Goal: Task Accomplishment & Management: Manage account settings

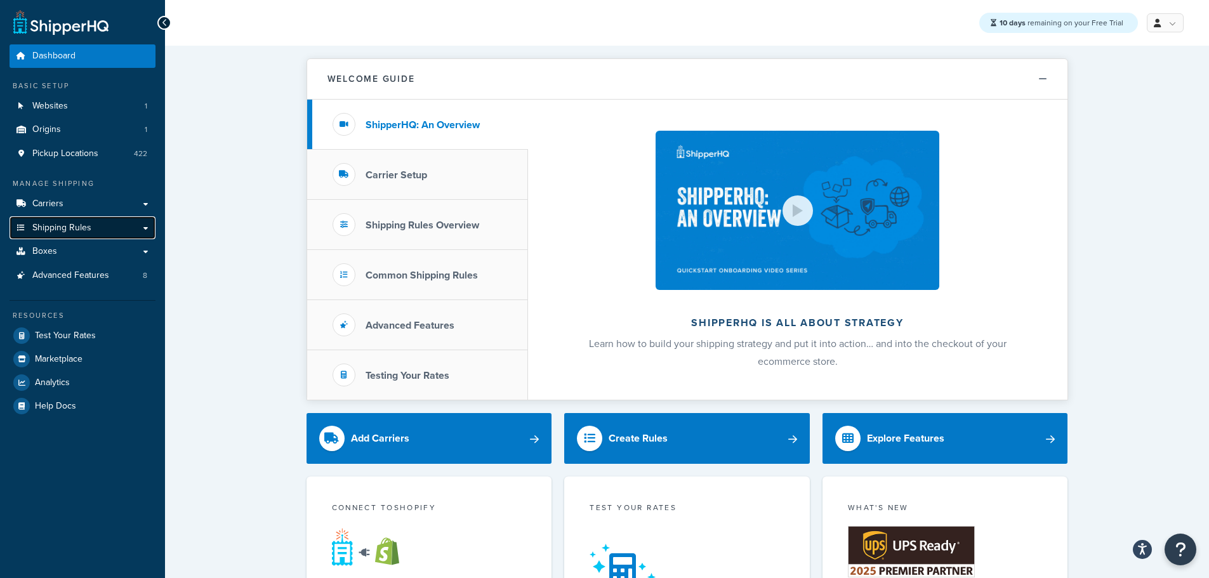
click at [109, 227] on link "Shipping Rules" at bounding box center [83, 227] width 146 height 23
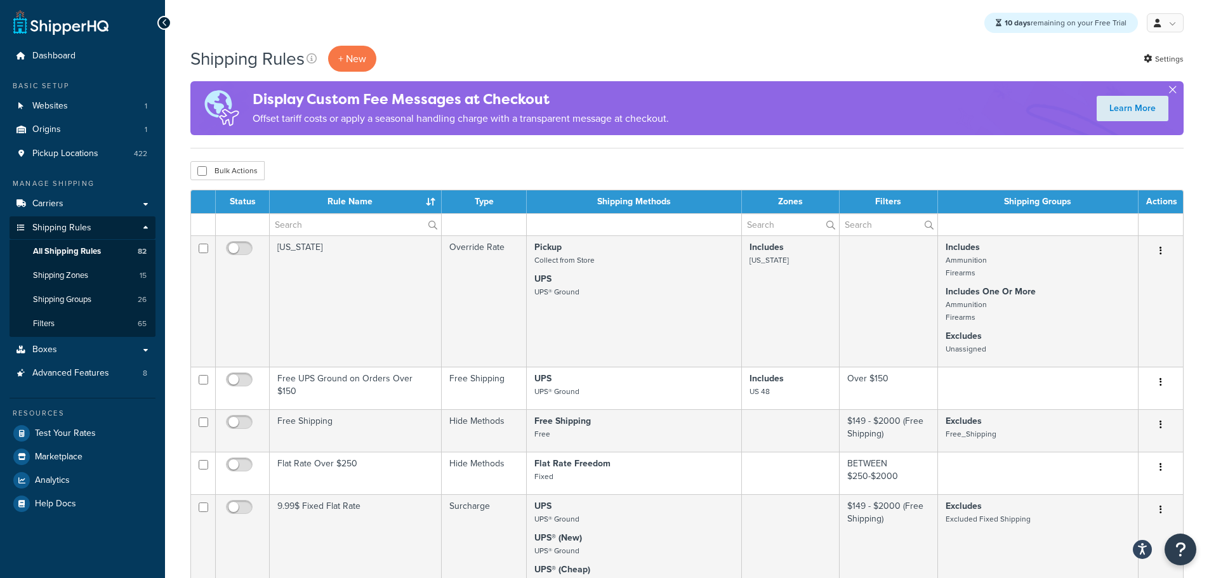
click at [1174, 91] on button "button" at bounding box center [1172, 92] width 3 height 3
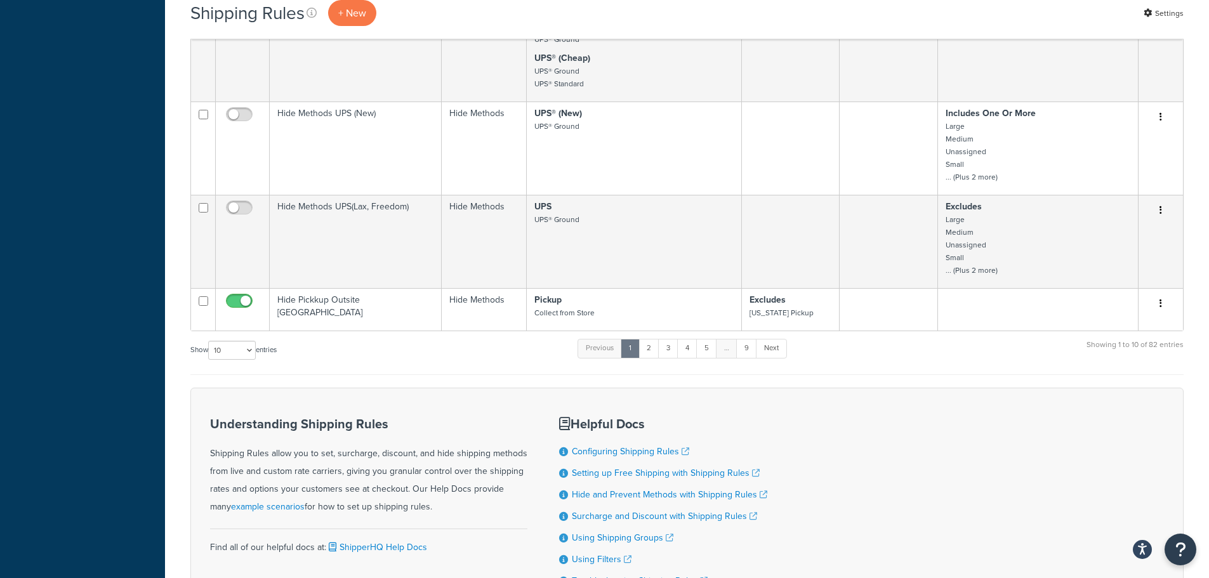
scroll to position [698, 0]
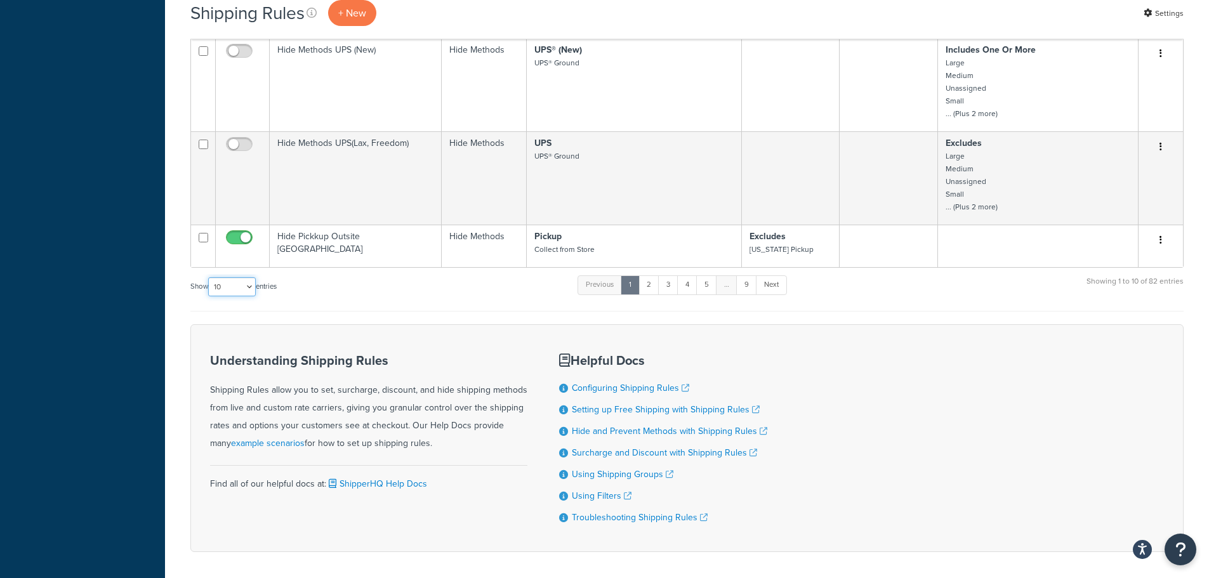
click at [241, 288] on select "10 15 25 50 100 1000" at bounding box center [232, 286] width 48 height 19
select select "1000"
click at [209, 278] on select "10 15 25 50 100 1000" at bounding box center [232, 286] width 48 height 19
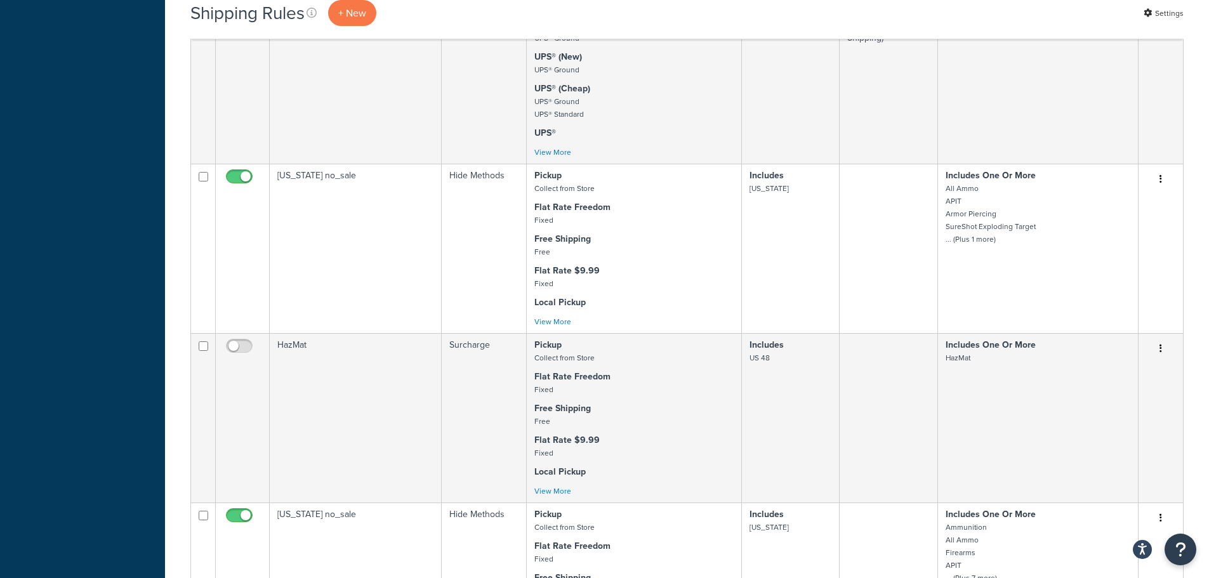
scroll to position [1206, 0]
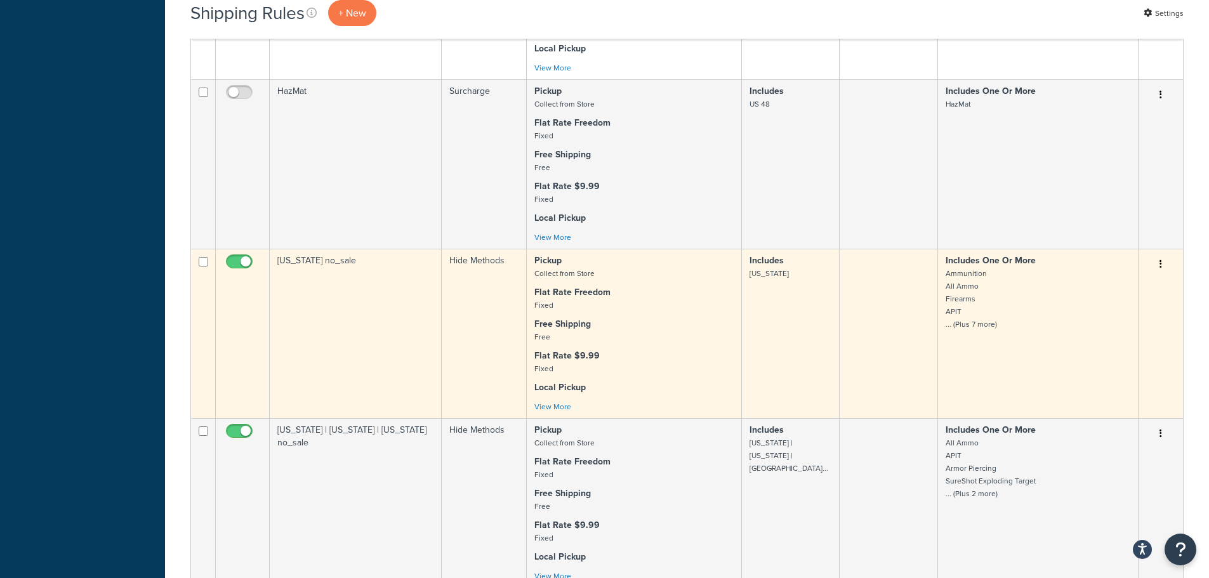
click at [1069, 329] on p "Includes One Or More Ammunition All Ammo Firearms APIT ... (Plus 7 more)" at bounding box center [1038, 292] width 185 height 76
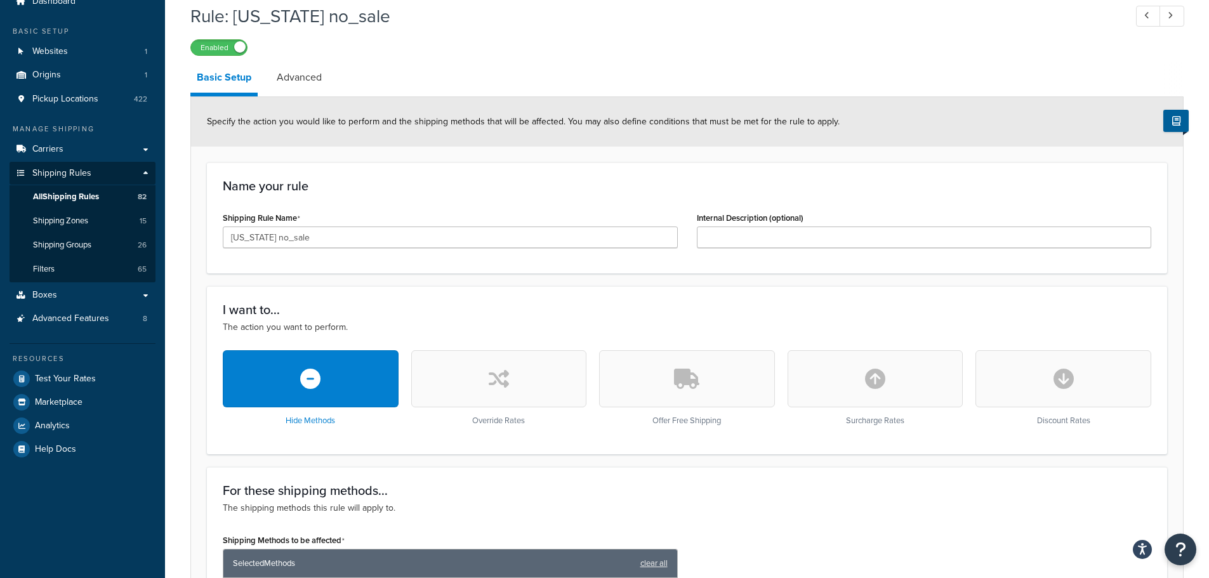
scroll to position [39, 0]
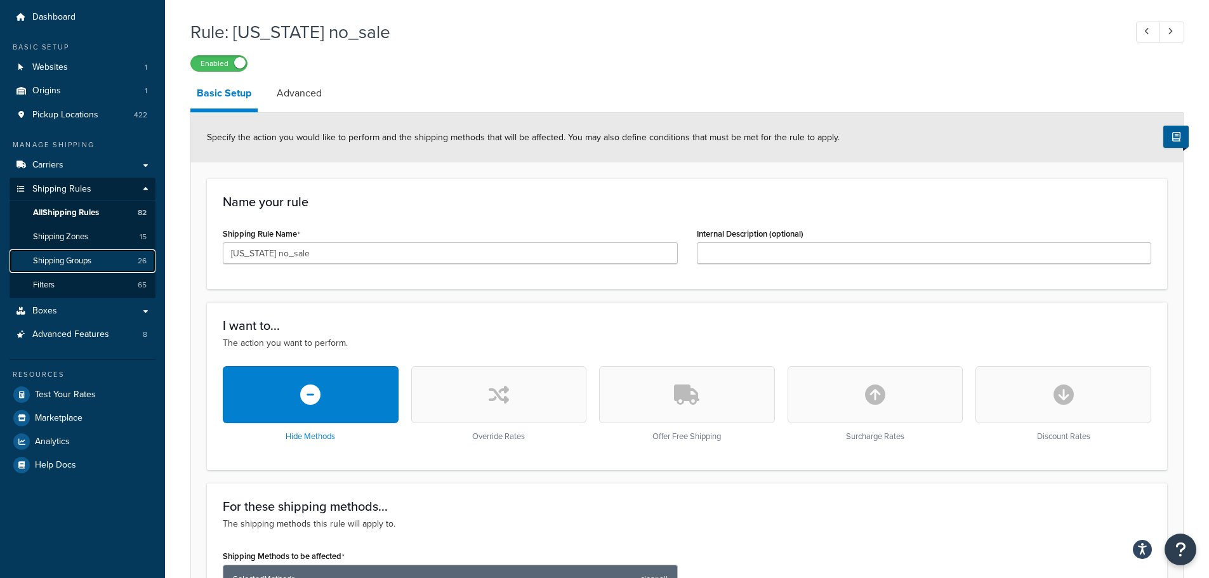
click at [84, 256] on span "Shipping Groups" at bounding box center [62, 261] width 58 height 11
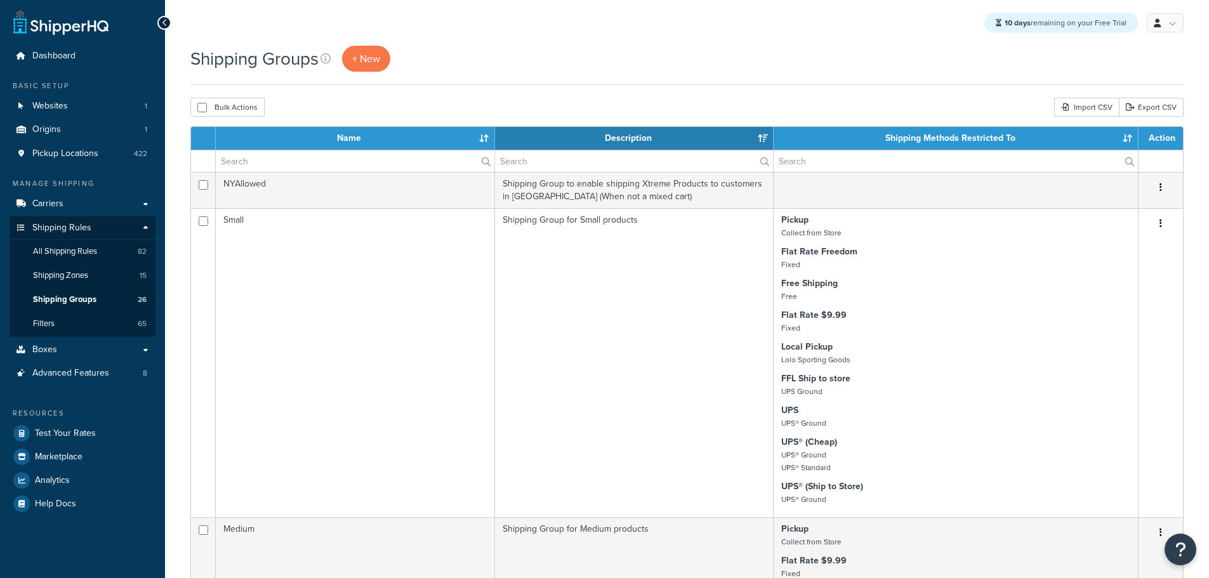
select select "15"
click at [67, 202] on link "Carriers" at bounding box center [83, 203] width 146 height 23
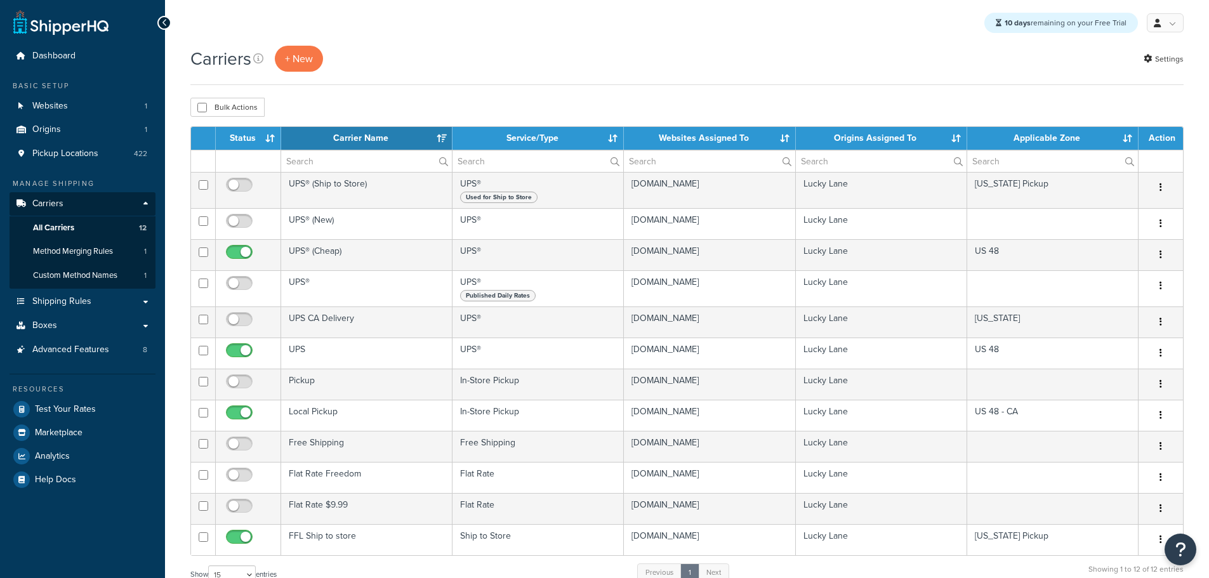
select select "15"
click at [81, 296] on span "Shipping Rules" at bounding box center [61, 301] width 59 height 11
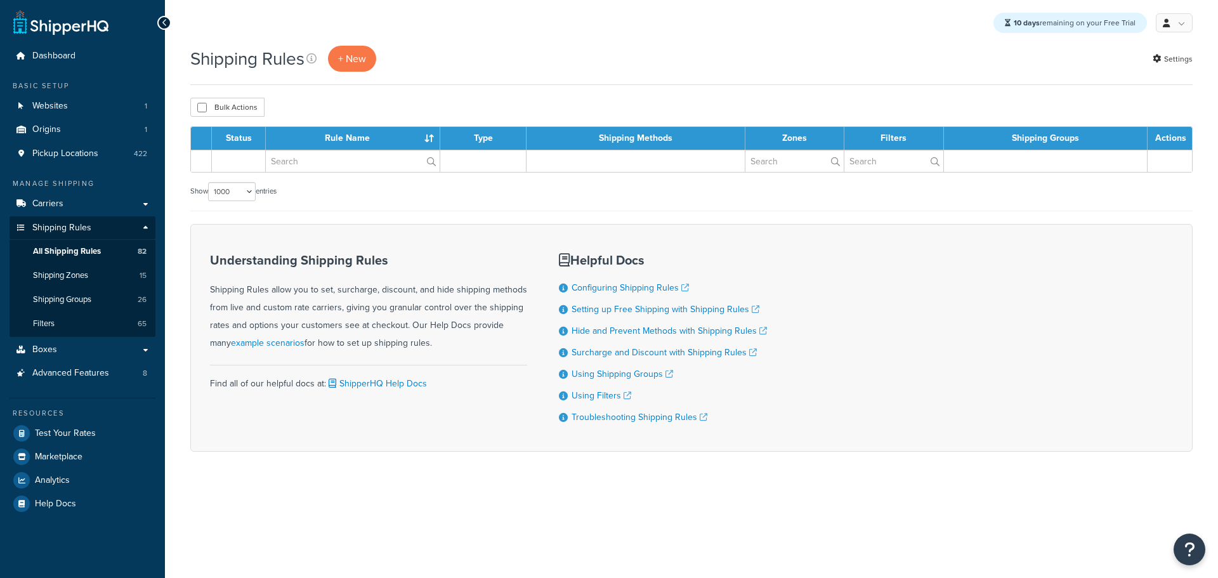
select select "1000"
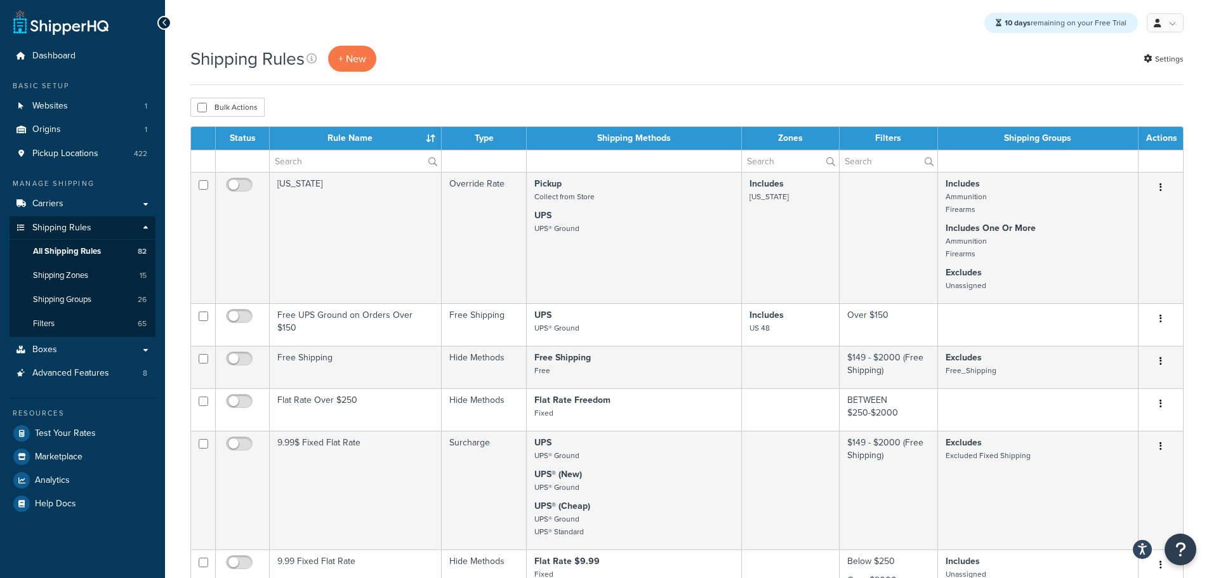
click at [245, 161] on td at bounding box center [243, 161] width 54 height 22
click at [246, 137] on th "Status" at bounding box center [243, 138] width 54 height 23
click at [199, 109] on input "checkbox" at bounding box center [202, 108] width 10 height 10
checkbox input "true"
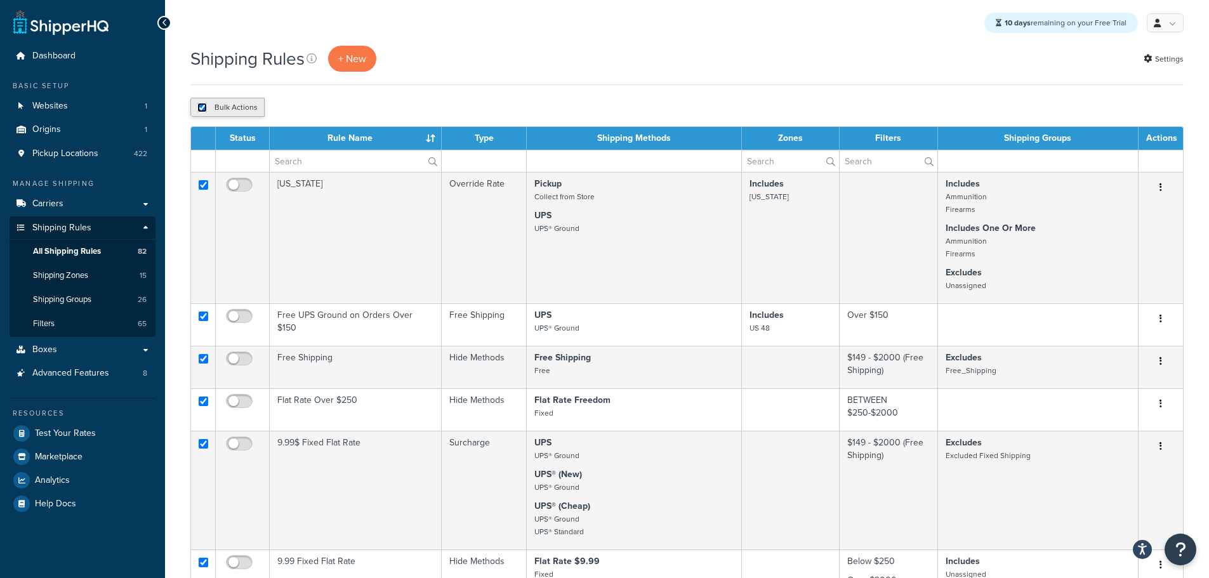
checkbox input "true"
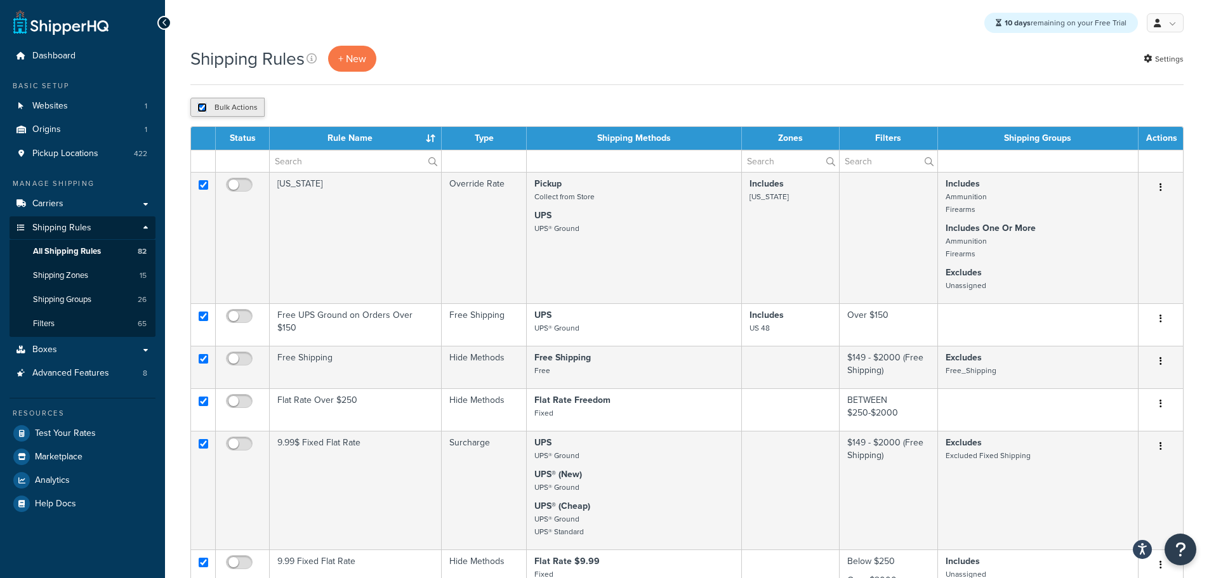
checkbox input "true"
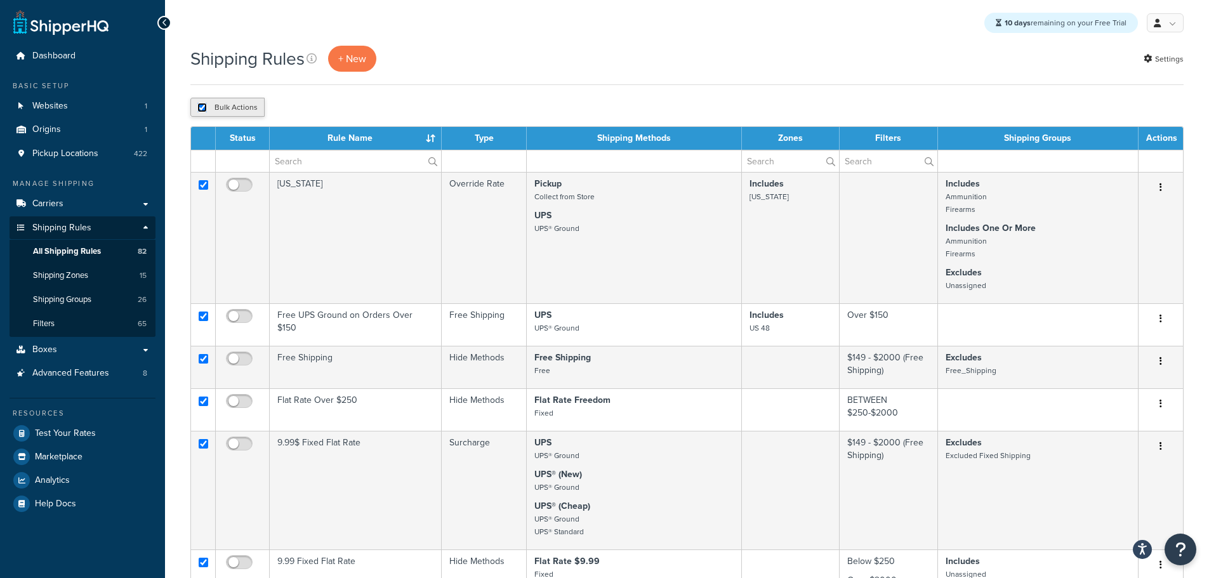
checkbox input "true"
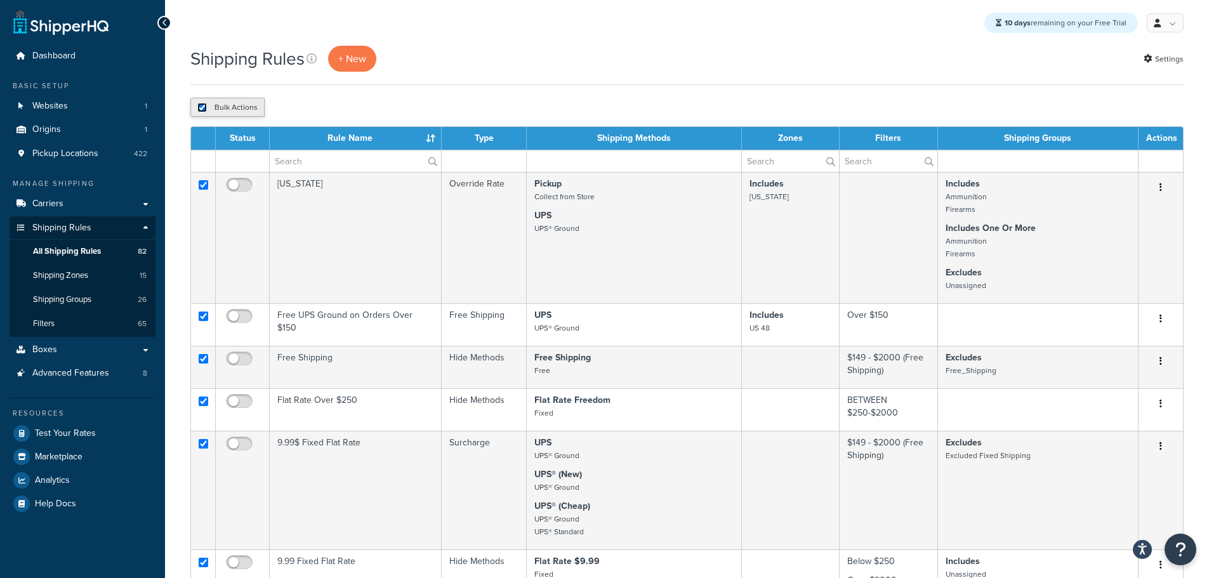
checkbox input "true"
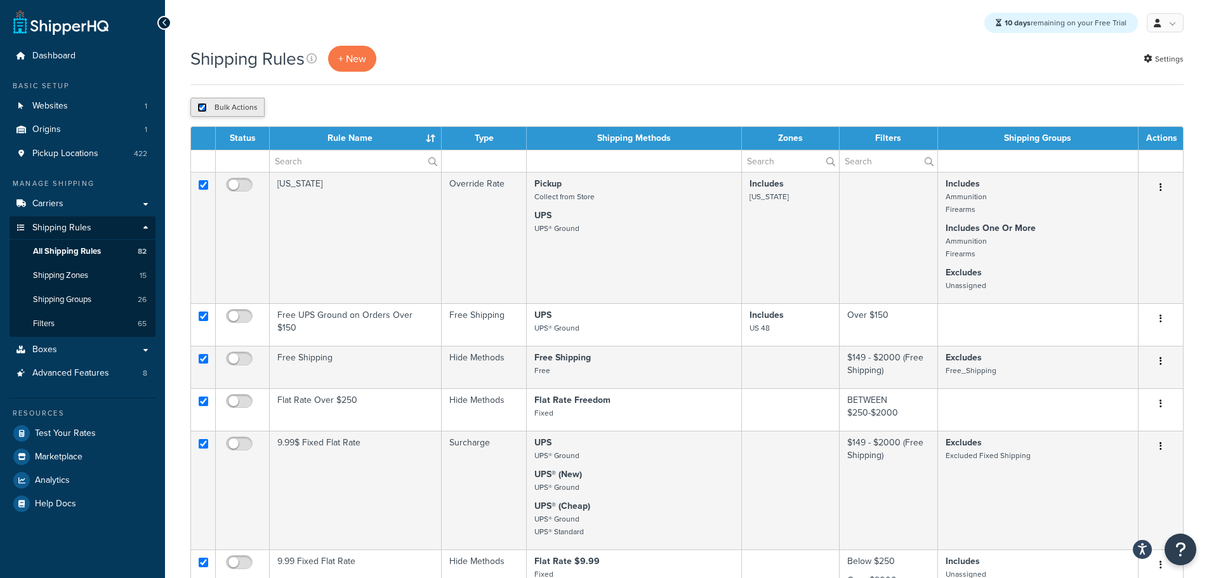
checkbox input "true"
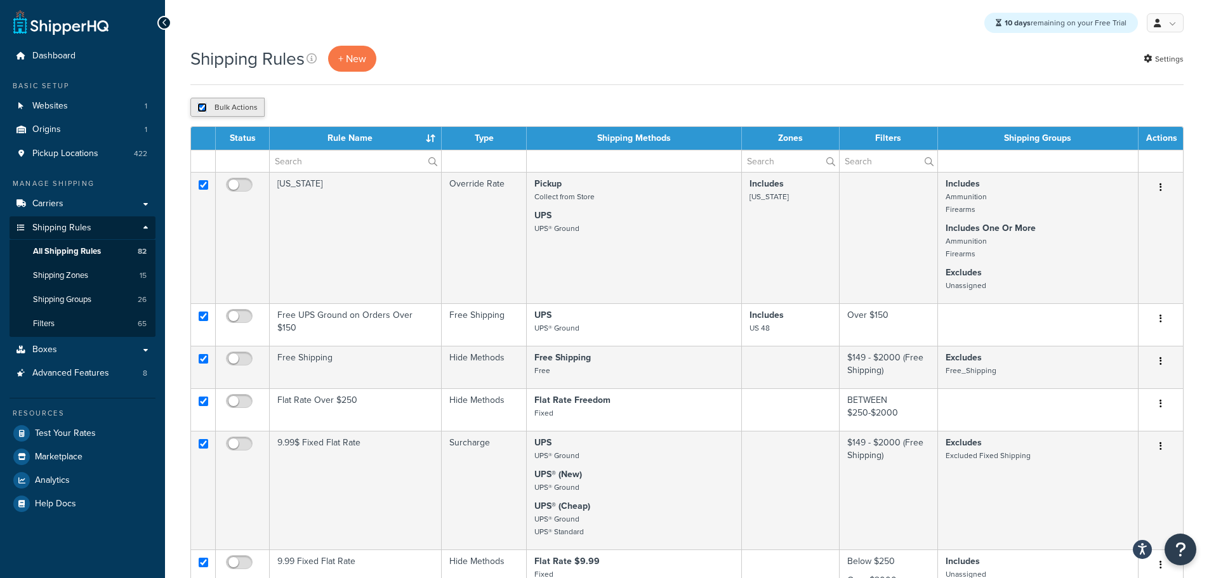
checkbox input "true"
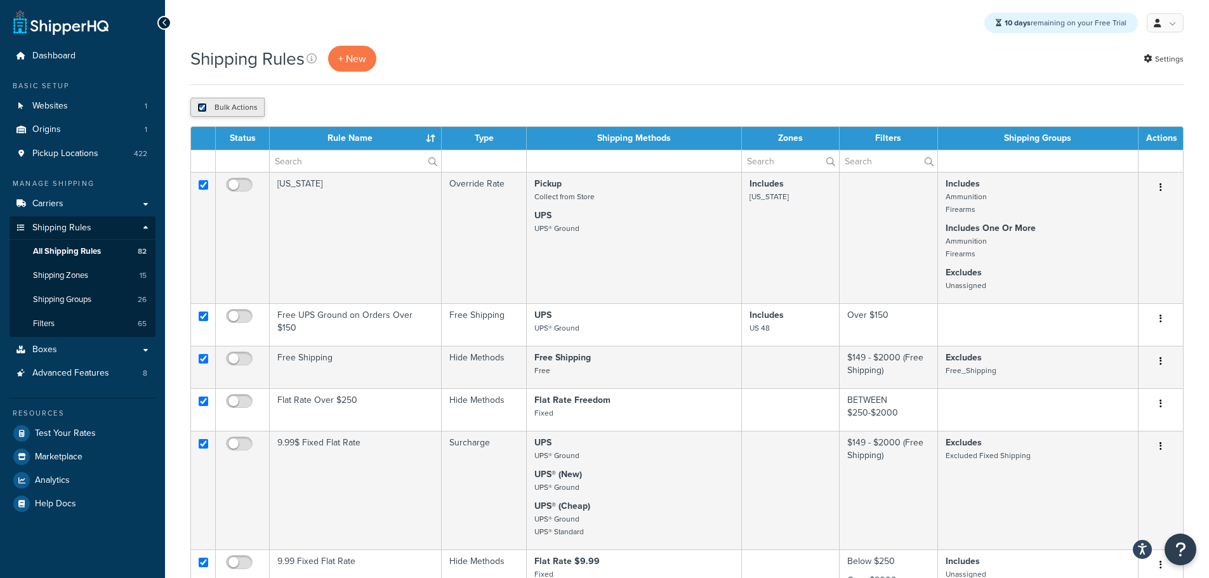
checkbox input "true"
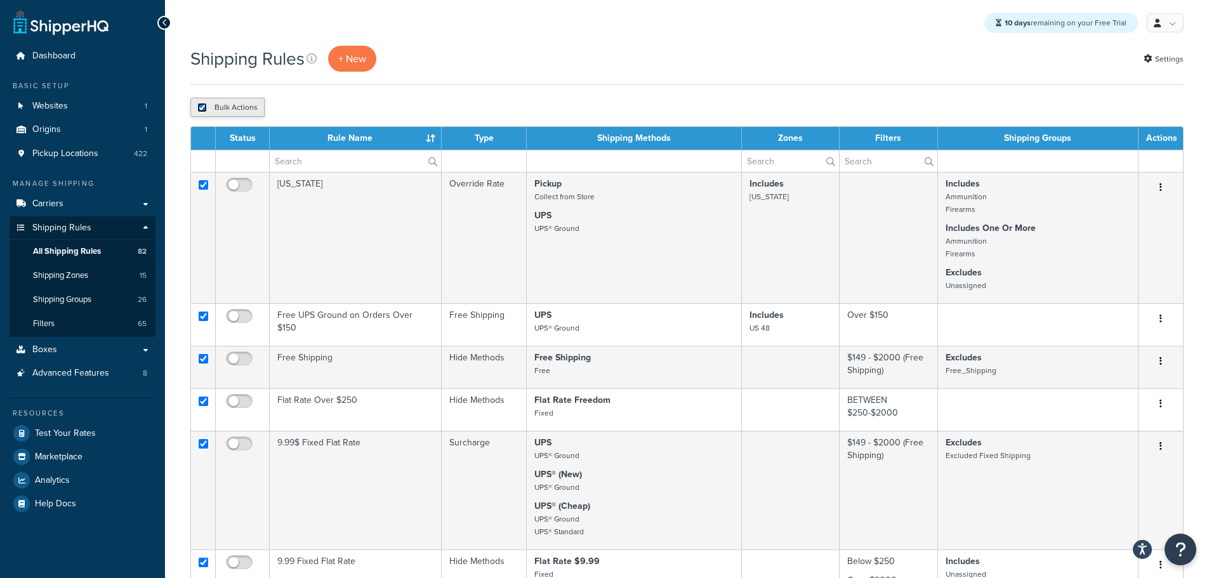
checkbox input "true"
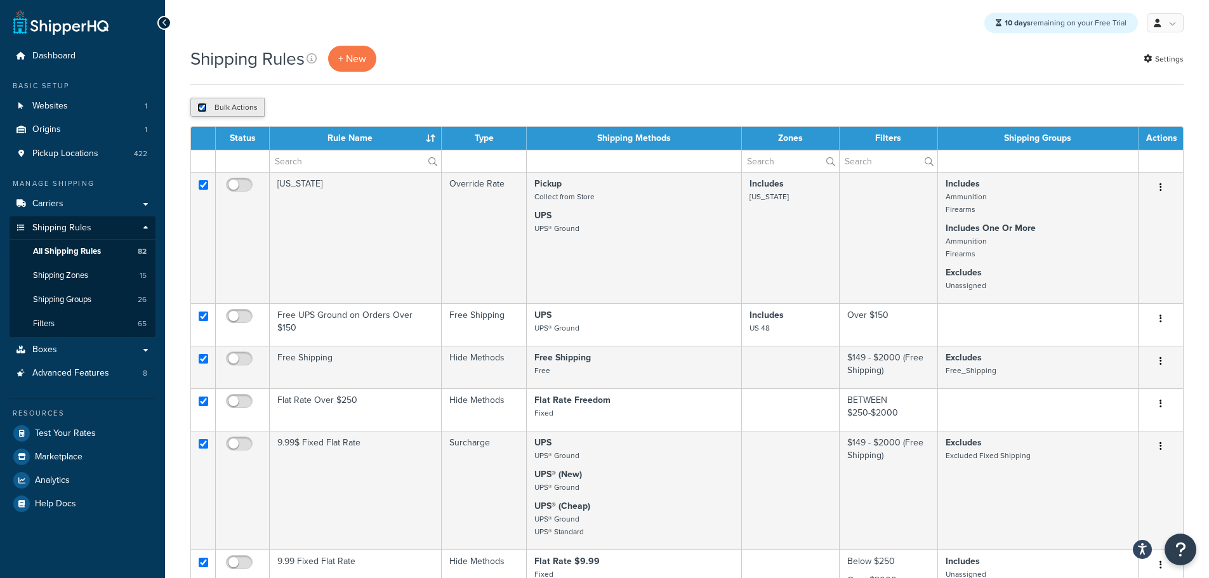
checkbox input "true"
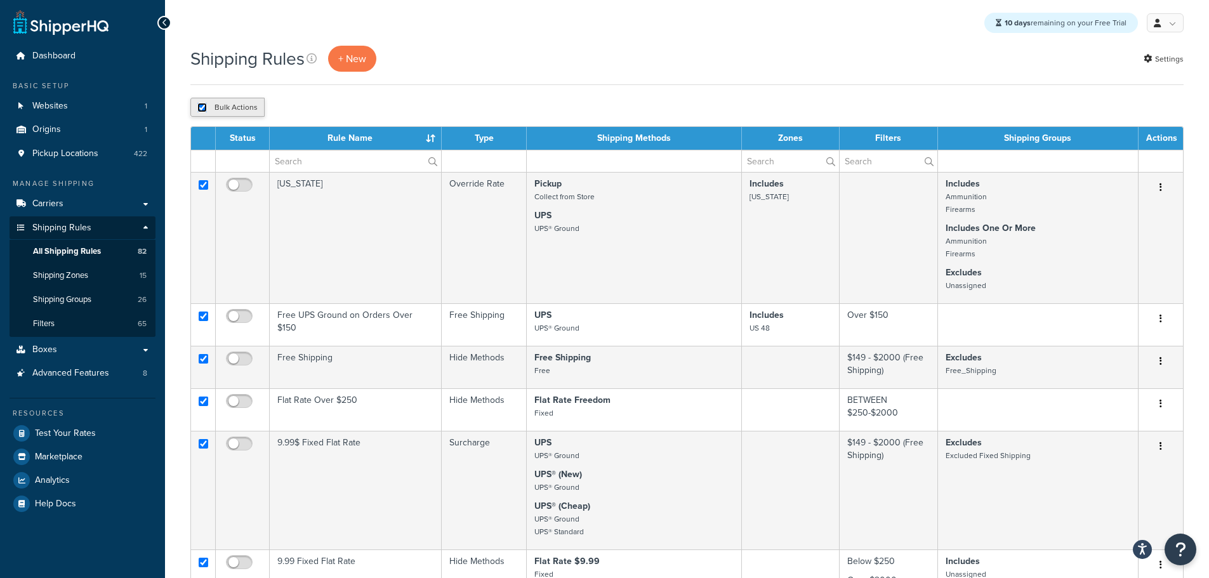
checkbox input "true"
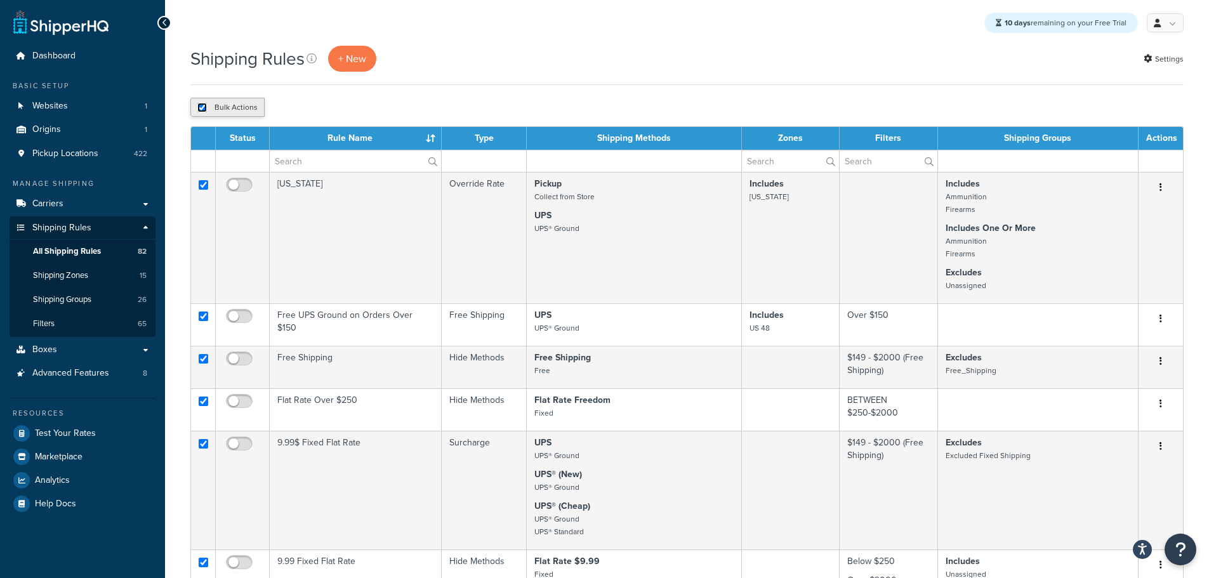
checkbox input "true"
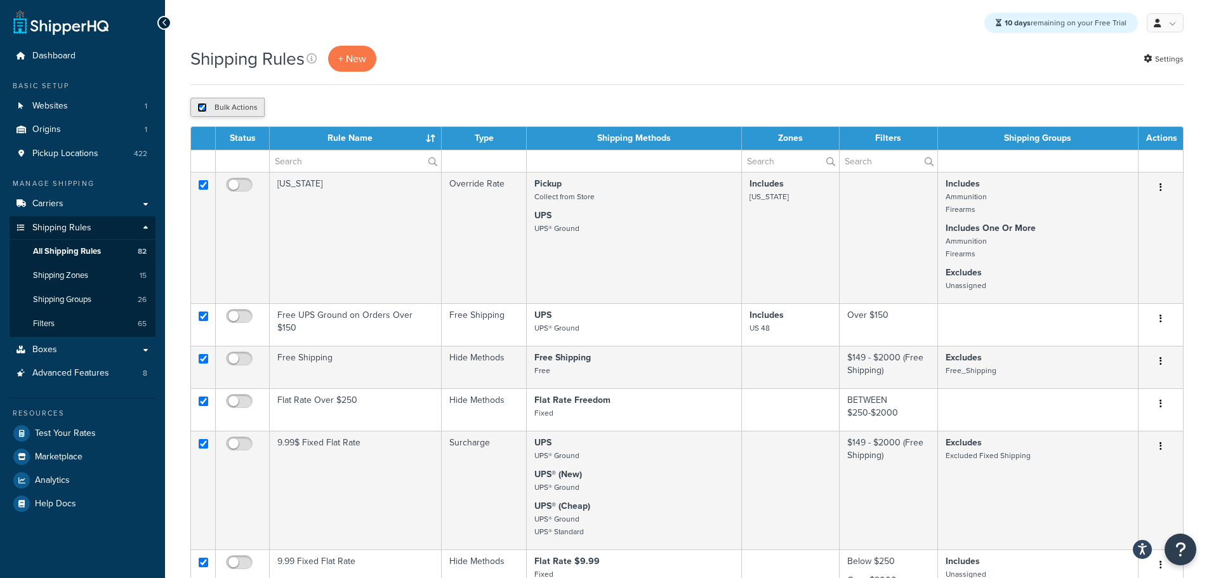
checkbox input "true"
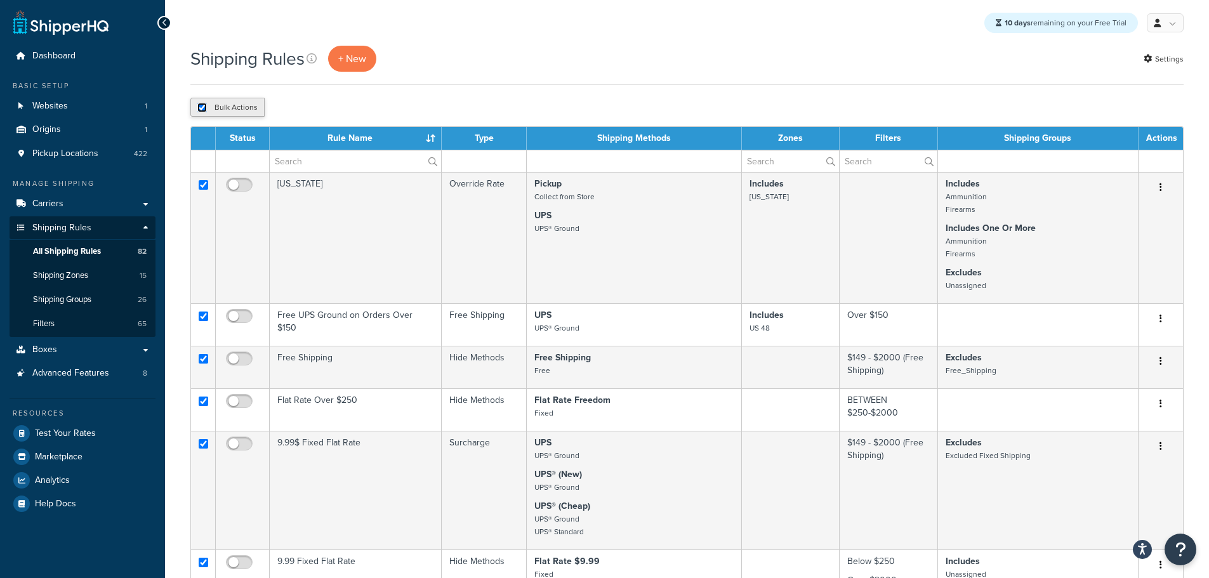
checkbox input "true"
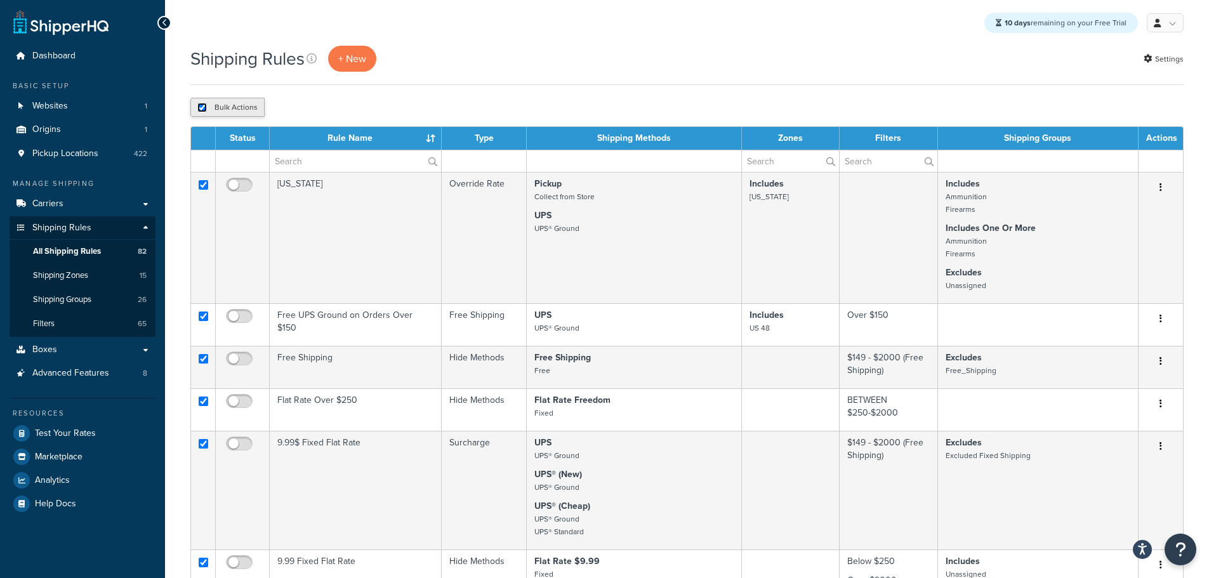
checkbox input "true"
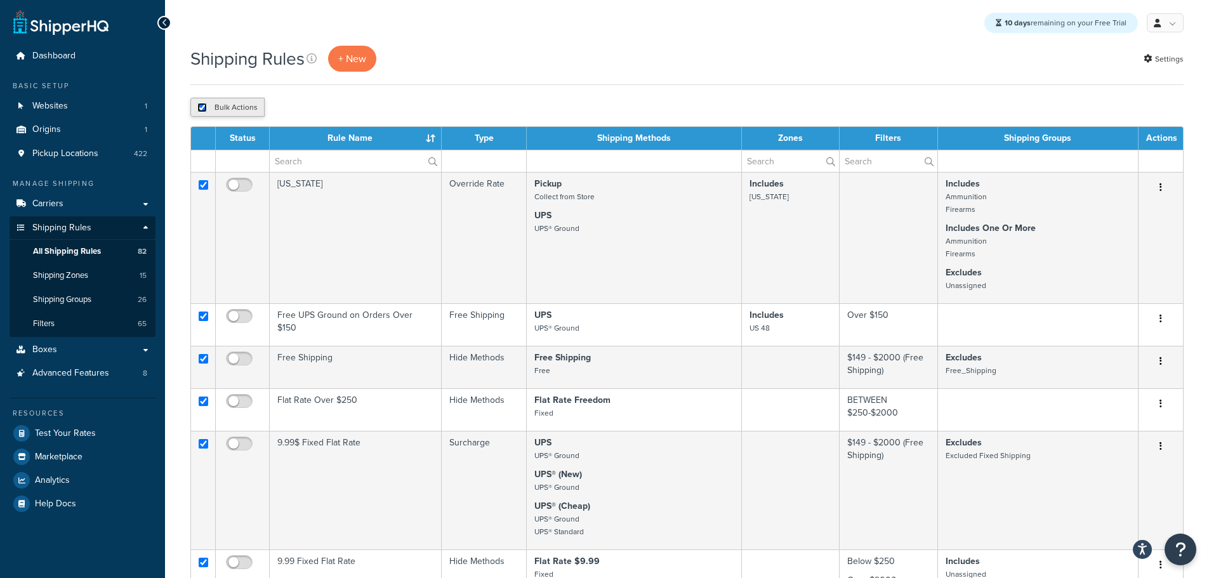
checkbox input "true"
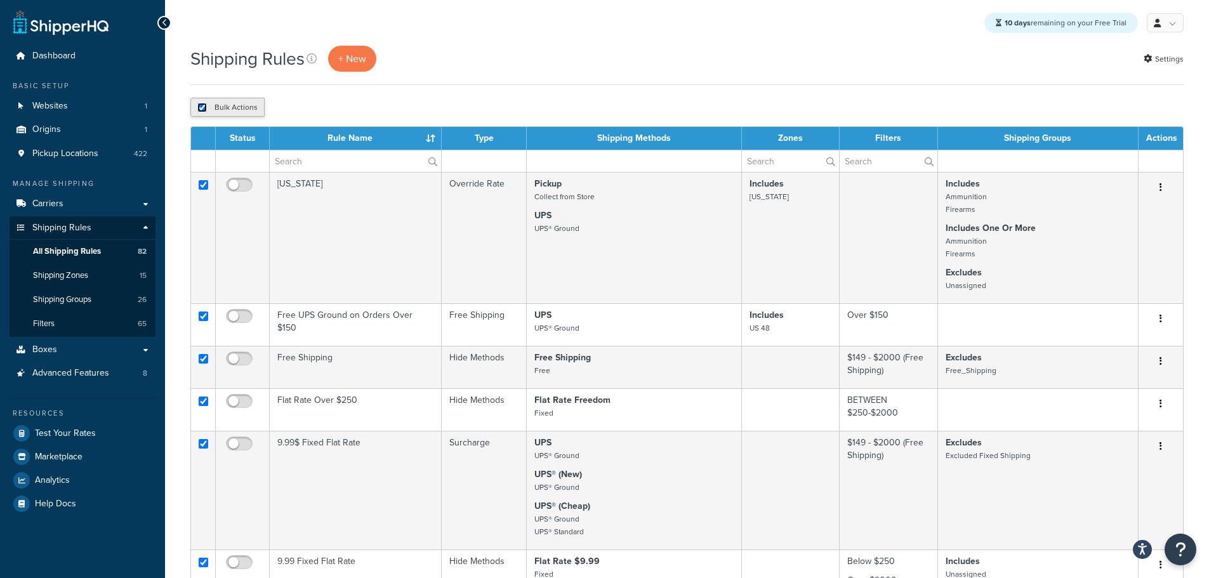
checkbox input "true"
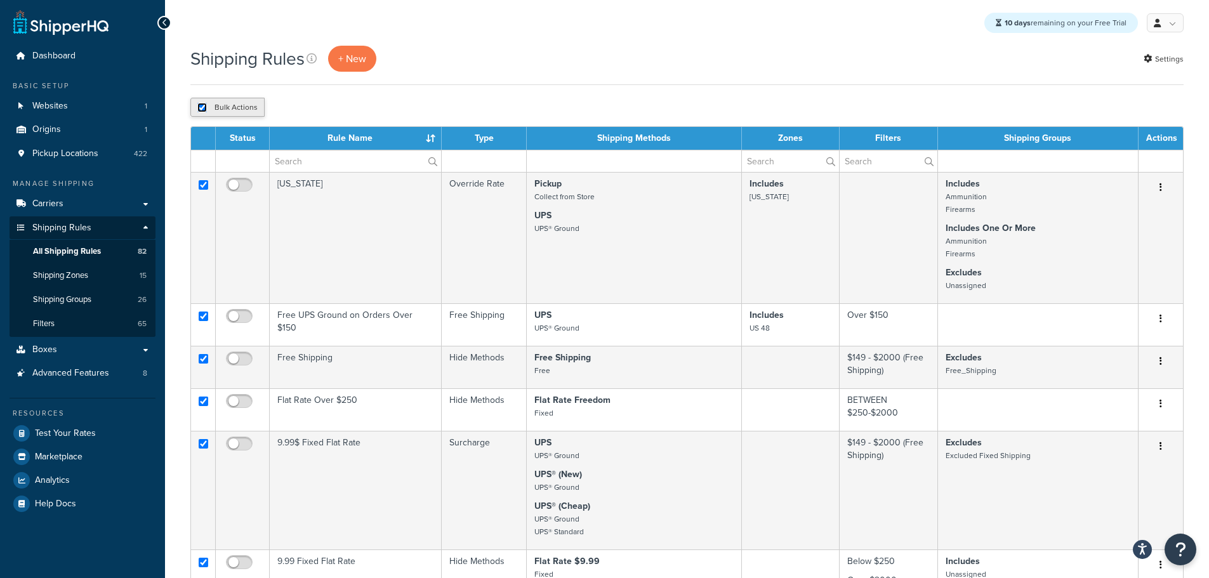
checkbox input "true"
click at [199, 109] on input "checkbox" at bounding box center [202, 108] width 10 height 10
checkbox input "false"
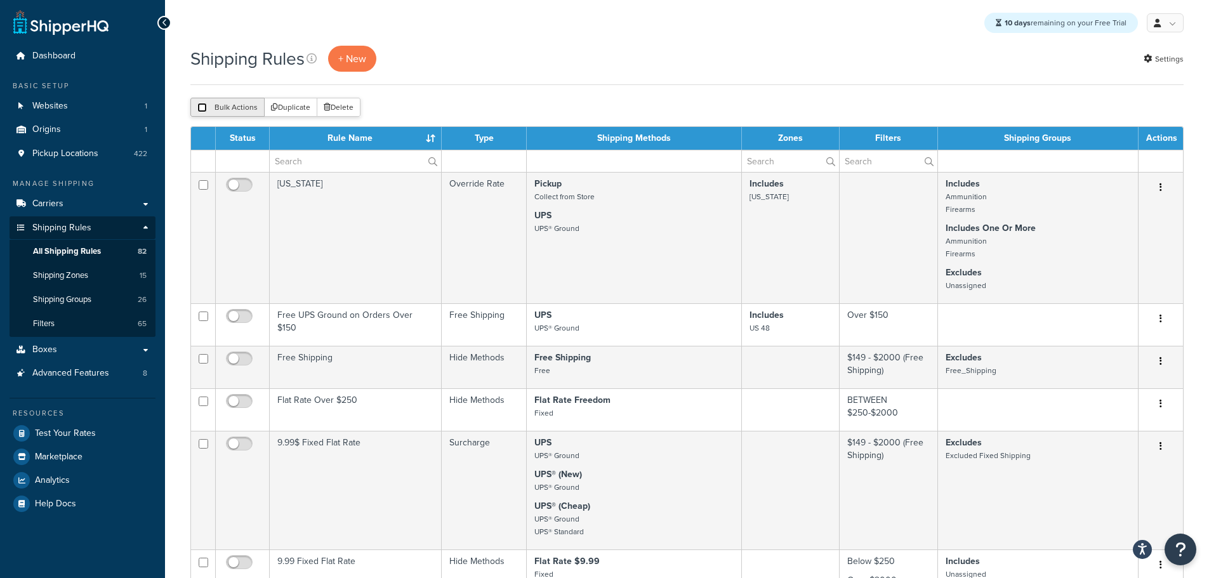
checkbox input "false"
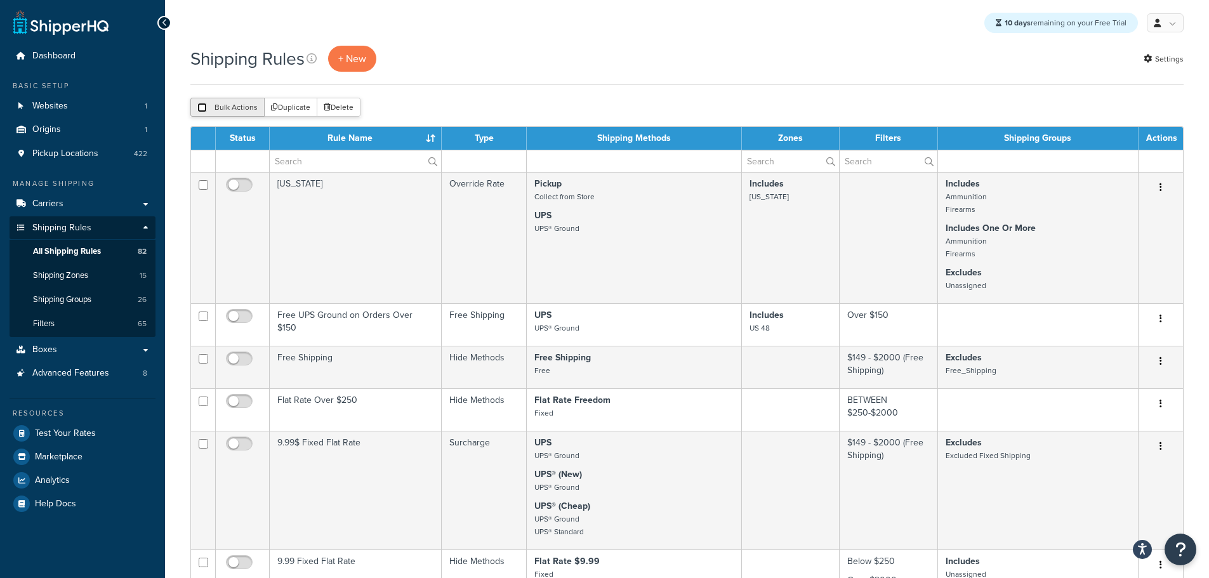
checkbox input "false"
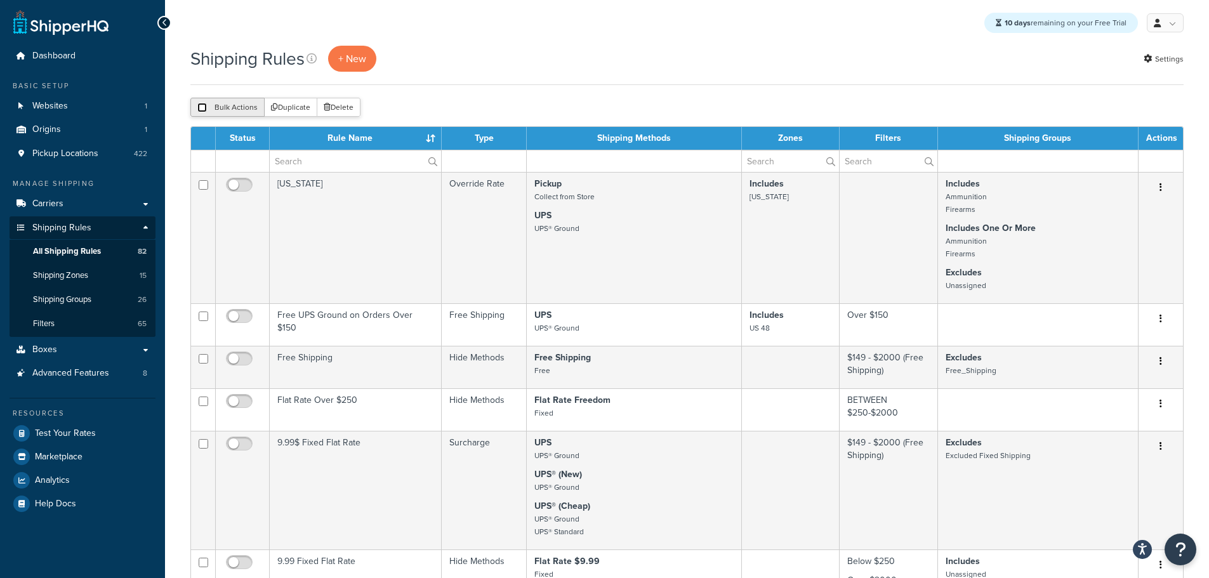
checkbox input "false"
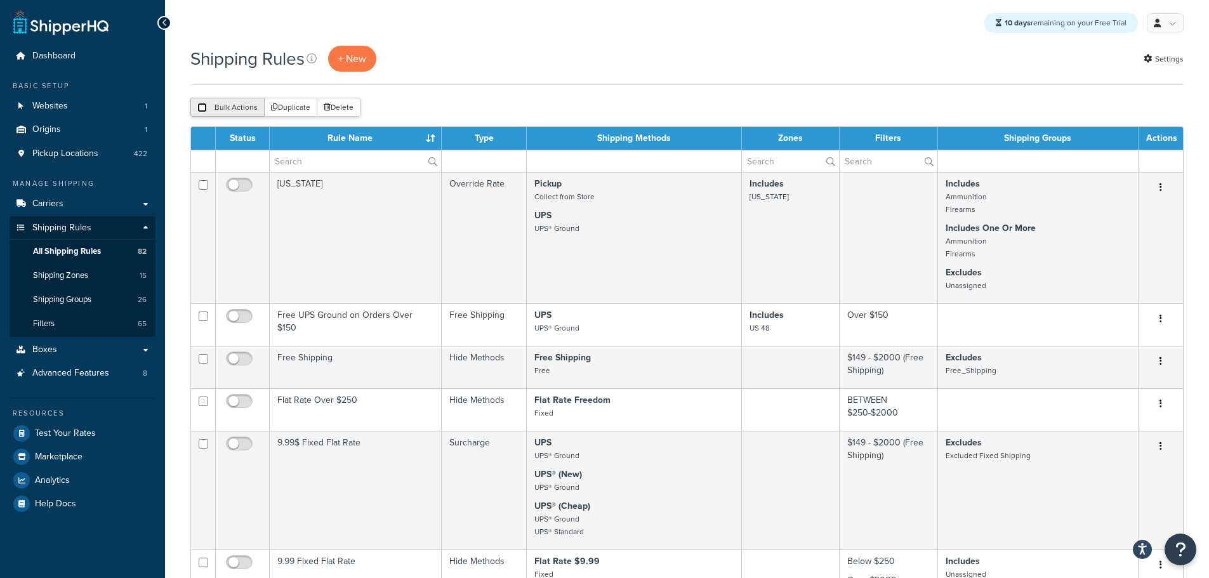
checkbox input "false"
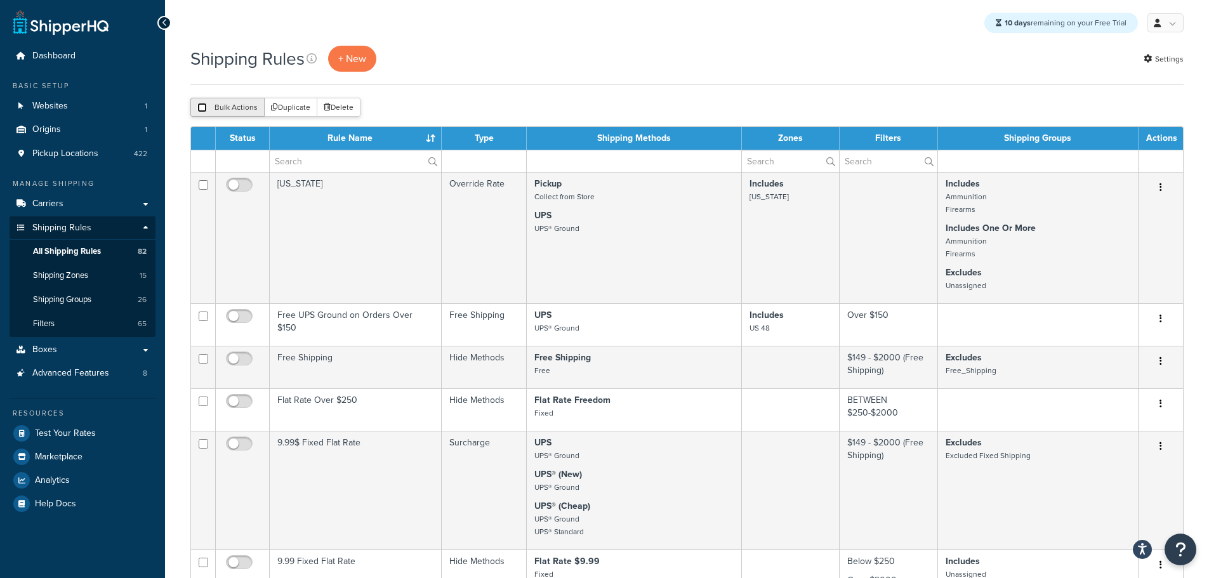
checkbox input "false"
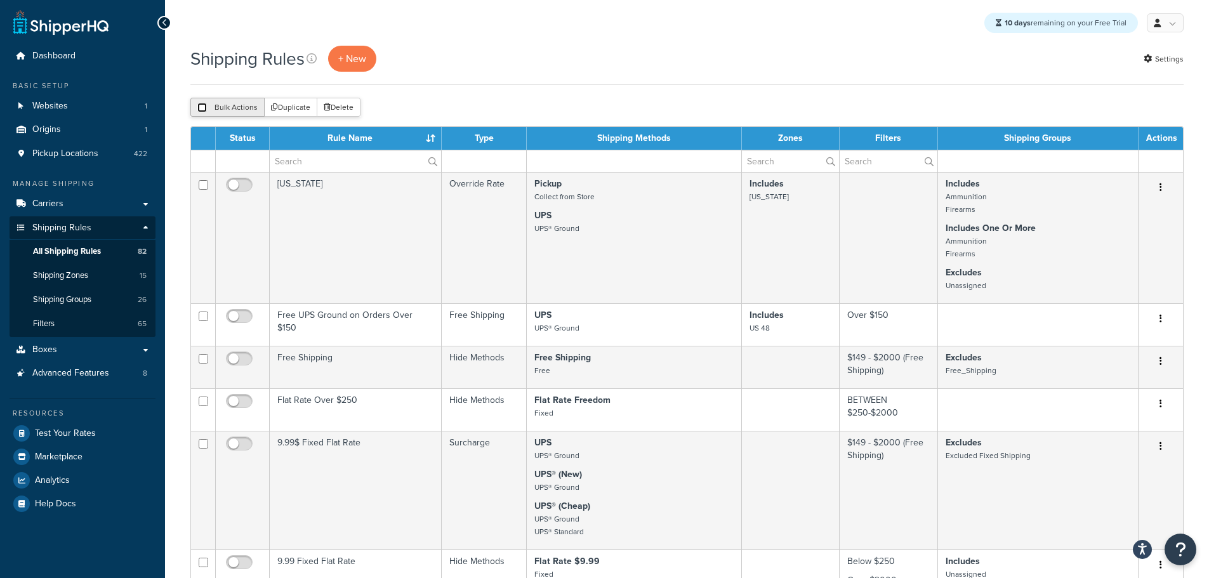
checkbox input "false"
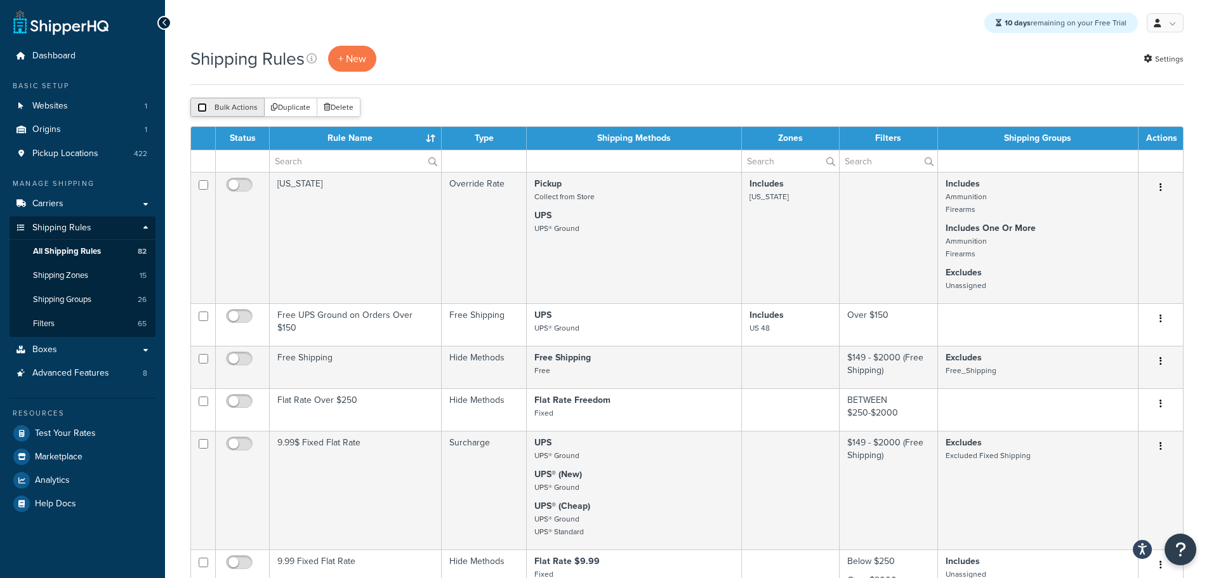
checkbox input "false"
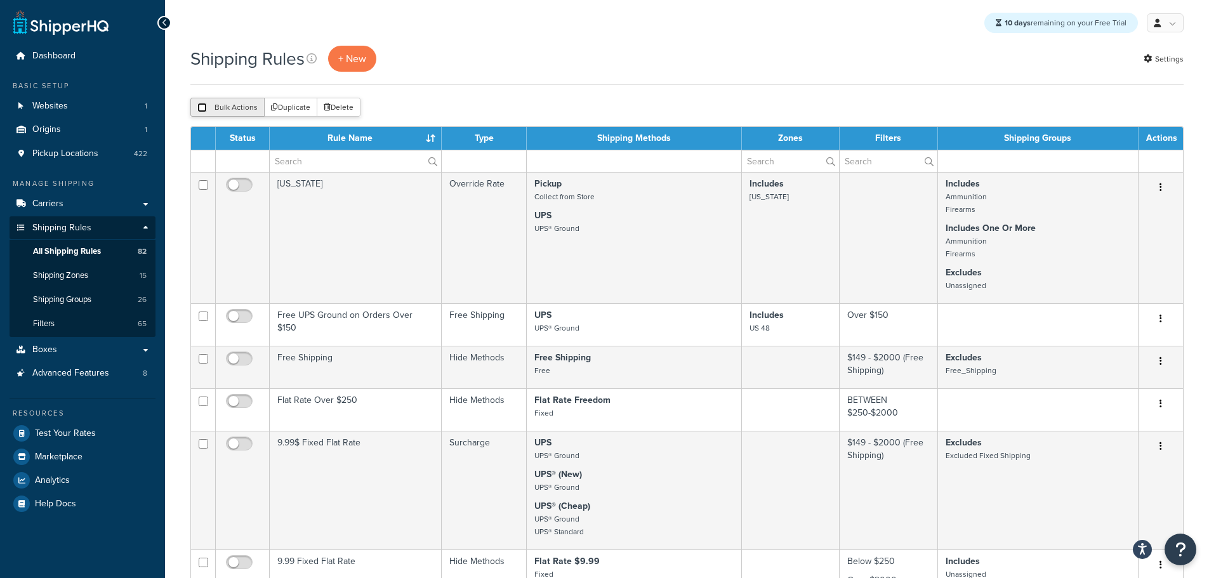
checkbox input "false"
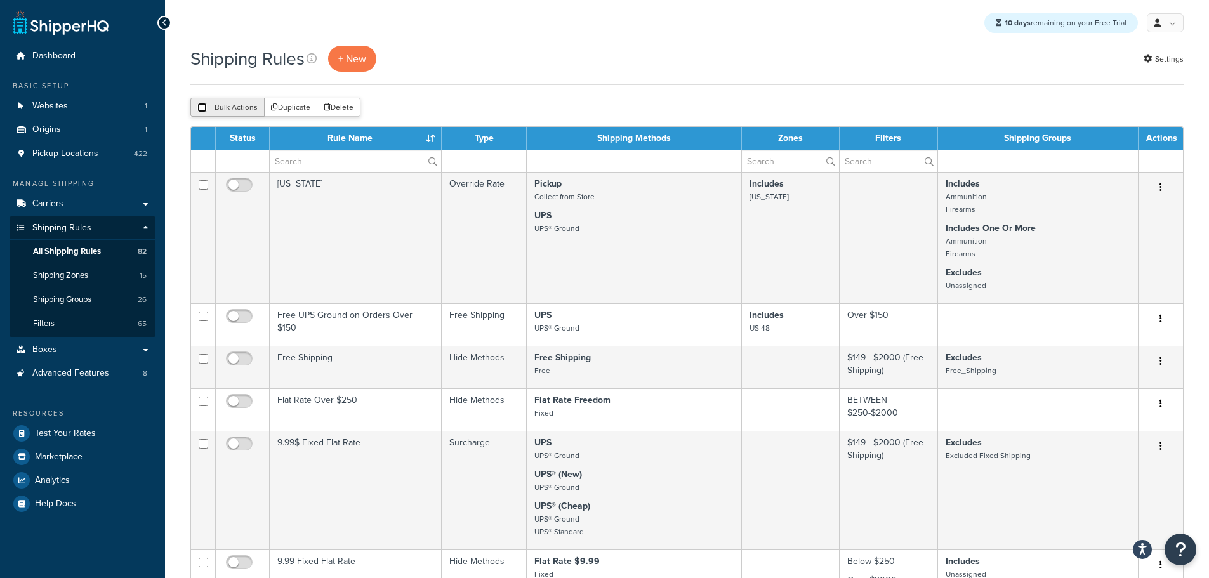
checkbox input "false"
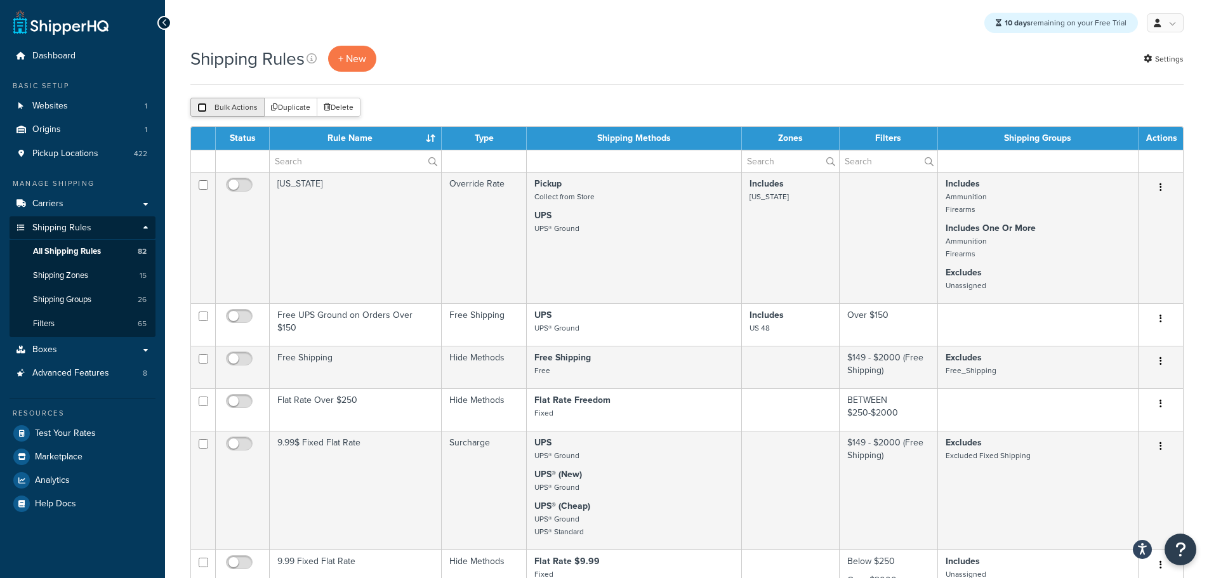
checkbox input "false"
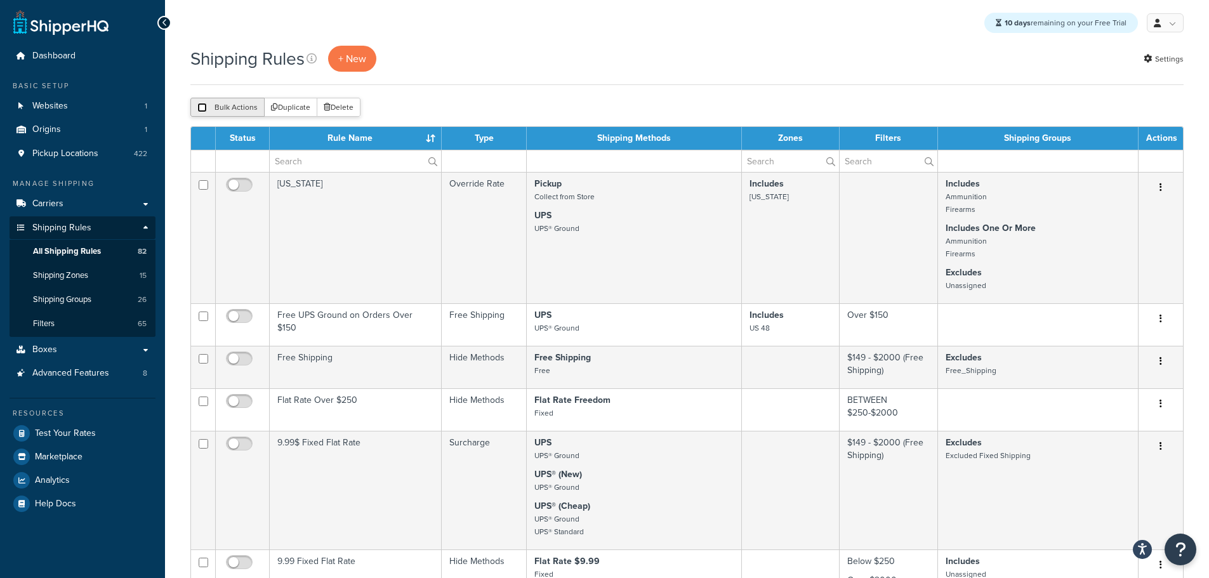
checkbox input "false"
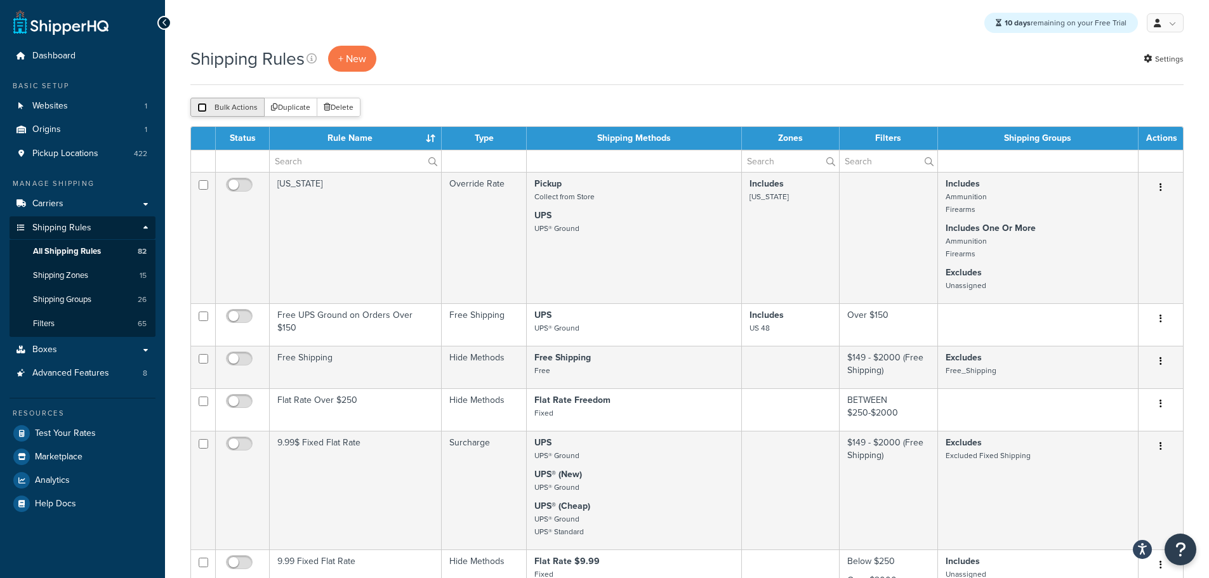
checkbox input "false"
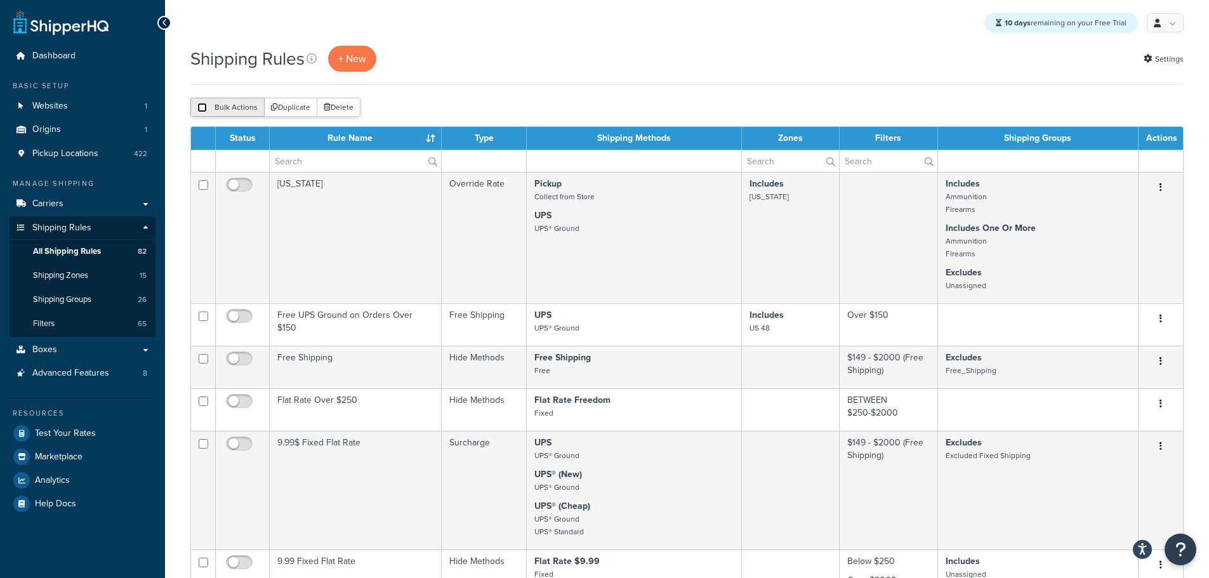
checkbox input "false"
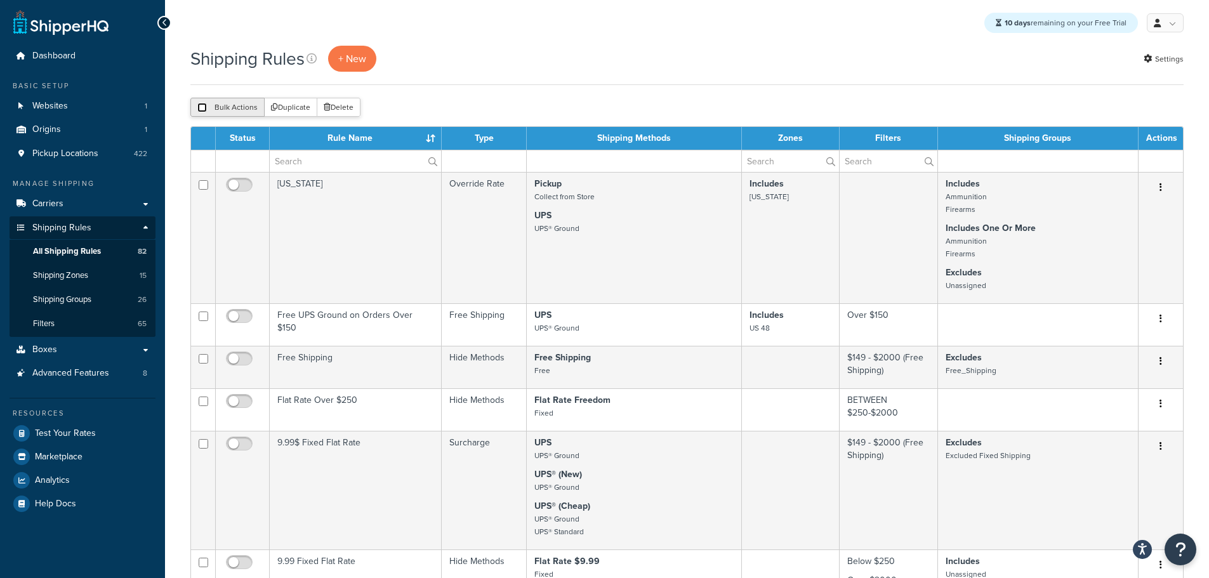
checkbox input "false"
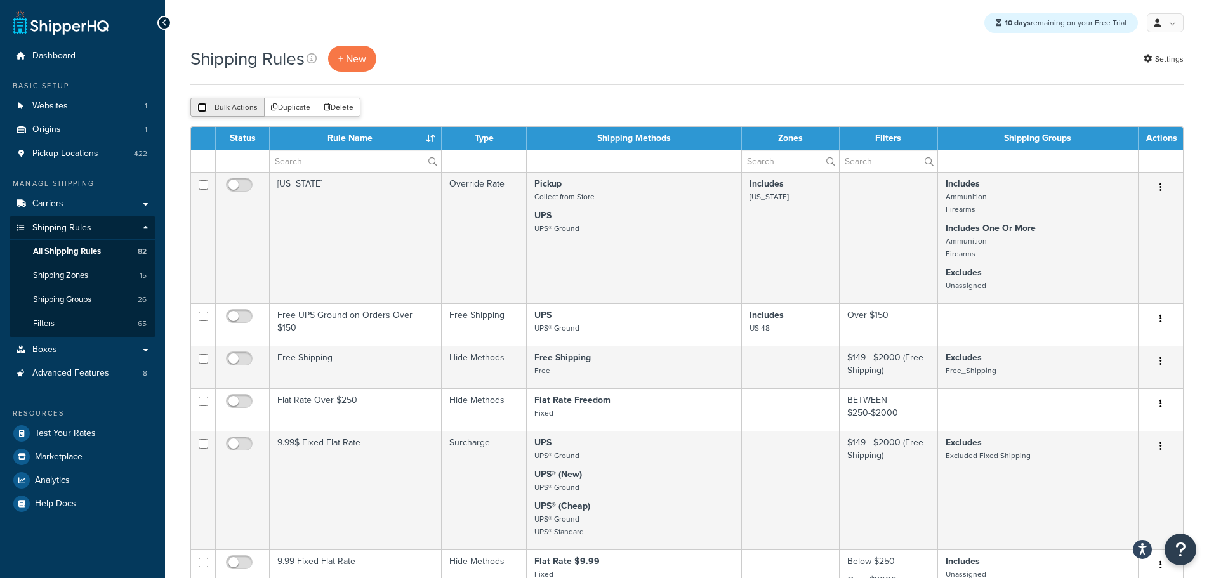
checkbox input "false"
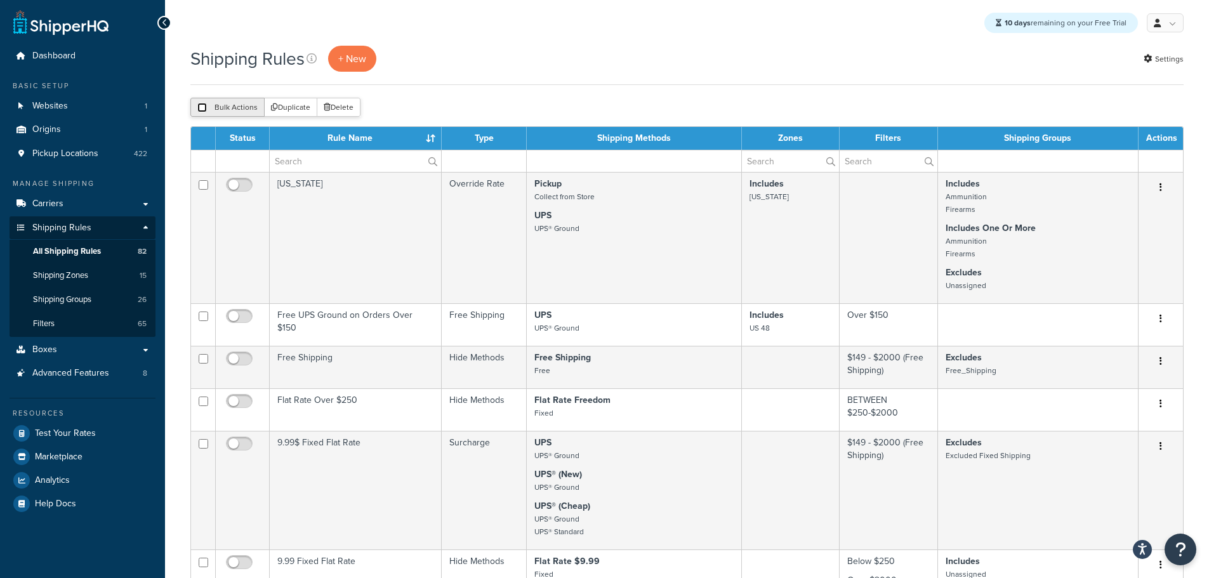
checkbox input "false"
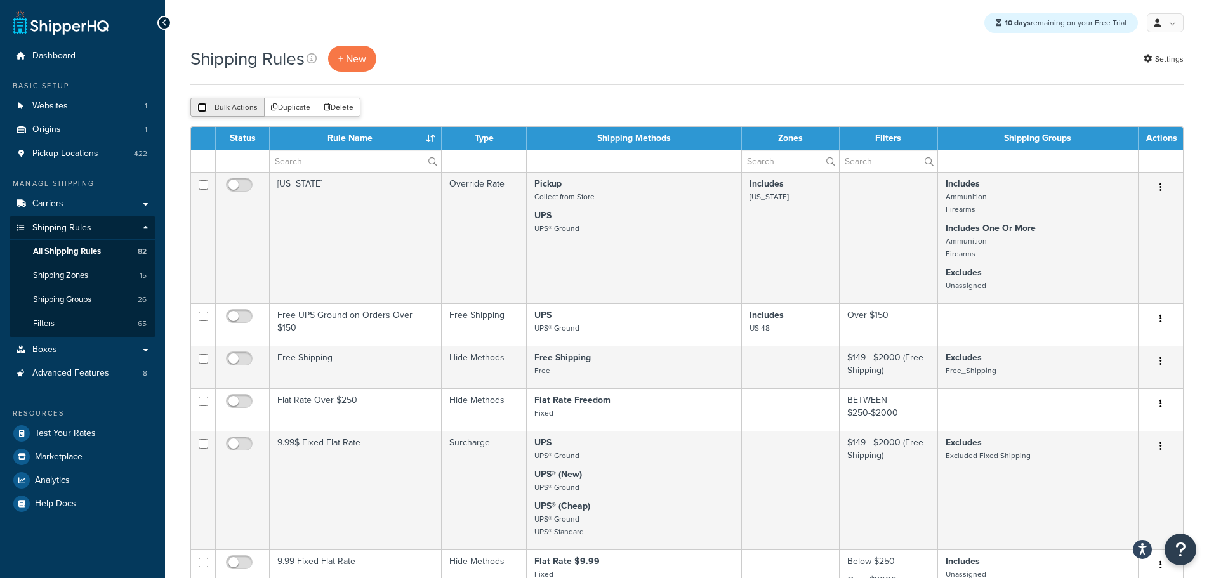
checkbox input "false"
click at [600, 76] on div "Shipping Rules + New Settings" at bounding box center [686, 65] width 993 height 39
click at [359, 159] on input "text" at bounding box center [355, 161] width 171 height 22
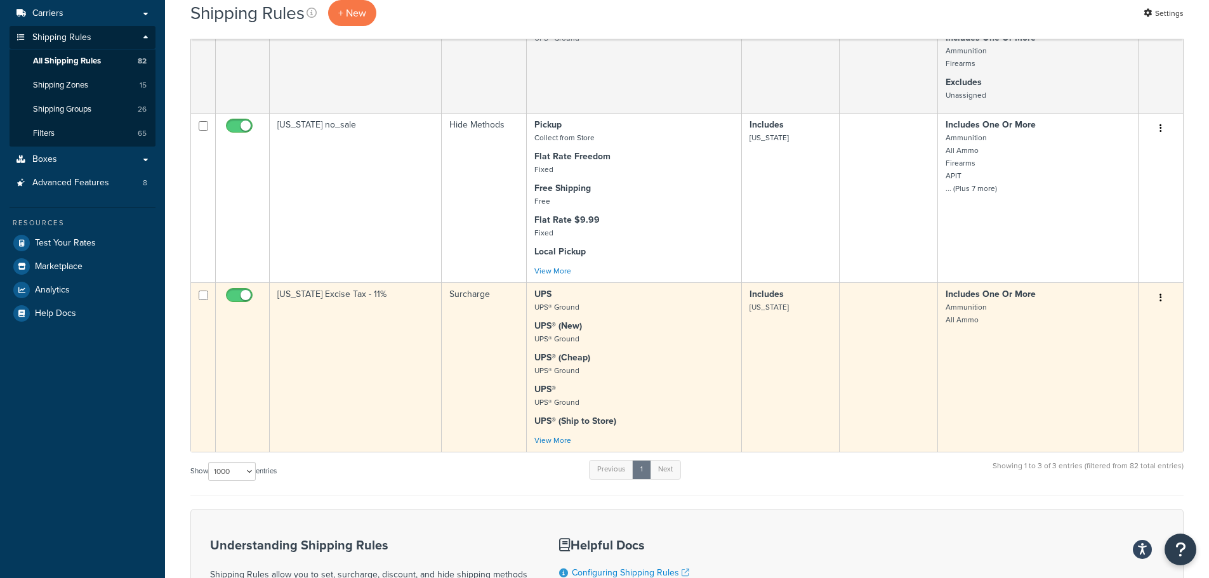
scroll to position [127, 0]
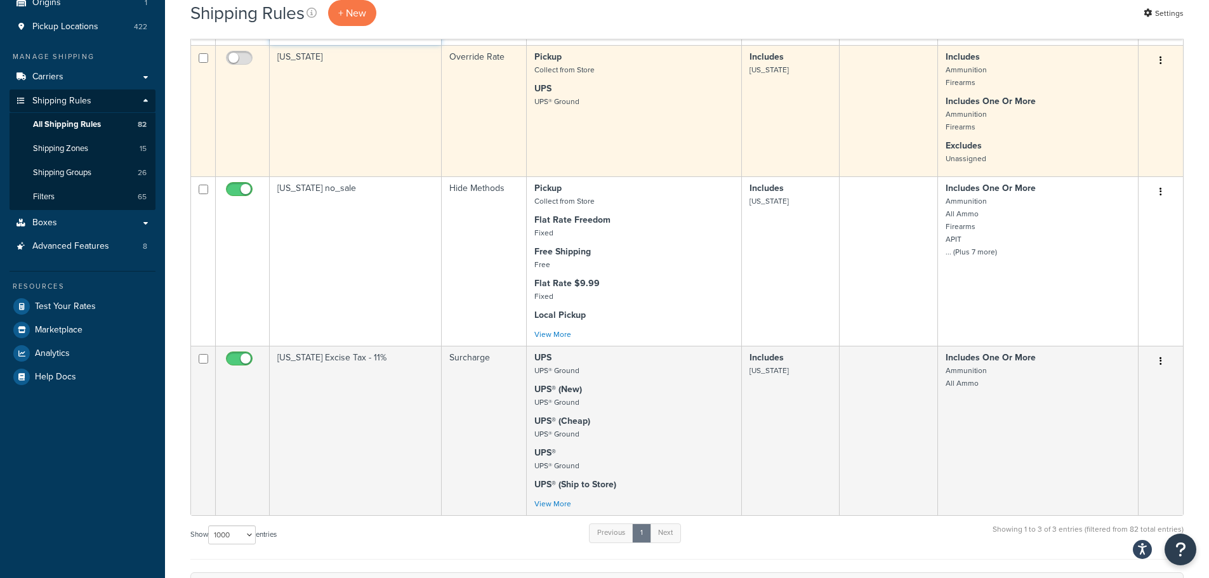
type input "Califor"
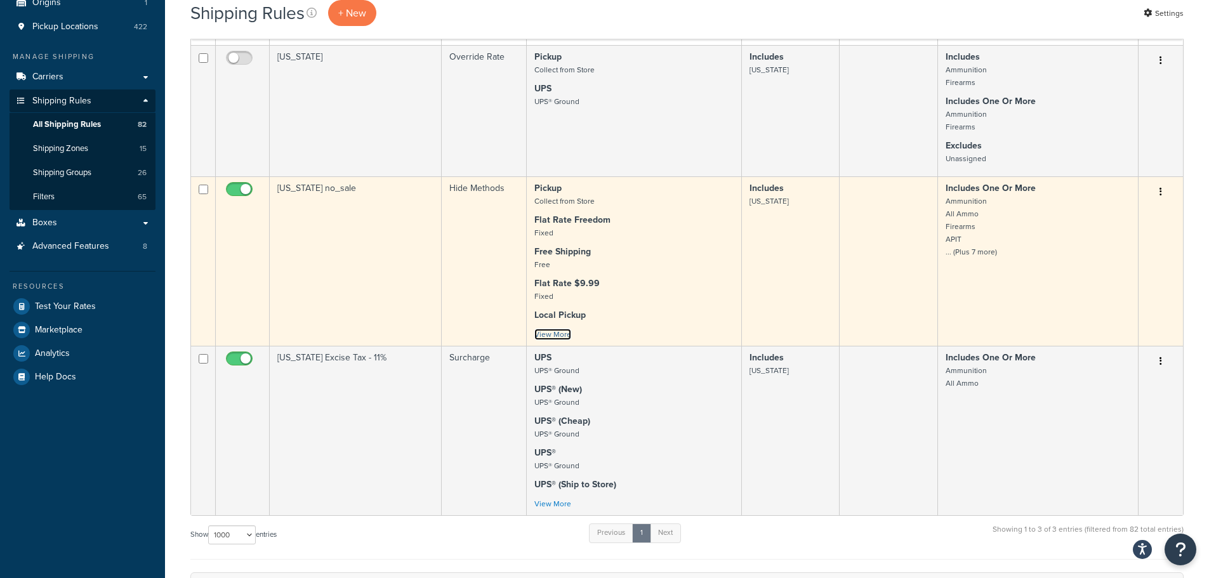
drag, startPoint x: 562, startPoint y: 333, endPoint x: 581, endPoint y: 326, distance: 20.3
click at [562, 333] on link "View More" at bounding box center [552, 334] width 37 height 11
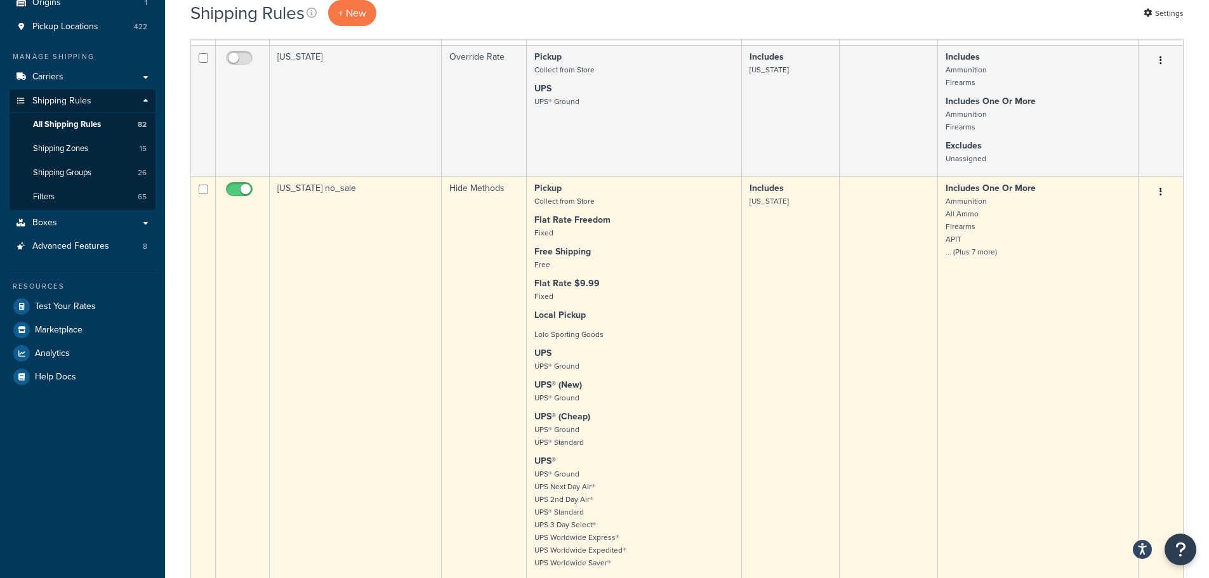
click at [968, 253] on small "Ammunition All Ammo Firearms APIT ... (Plus 7 more)" at bounding box center [971, 226] width 51 height 62
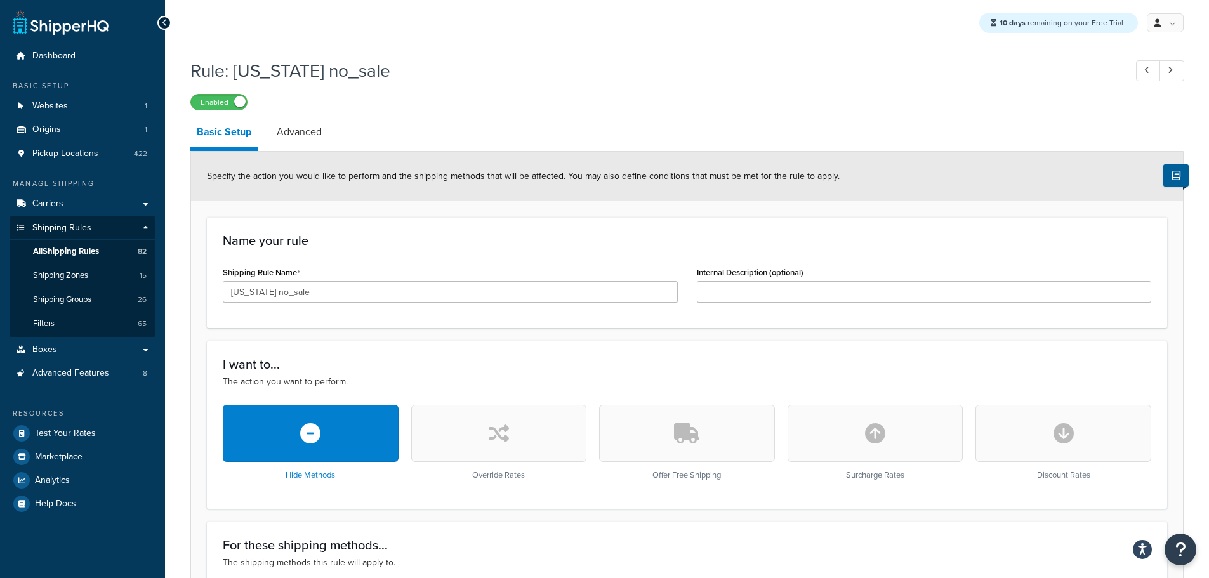
click at [522, 446] on button "button" at bounding box center [499, 433] width 176 height 57
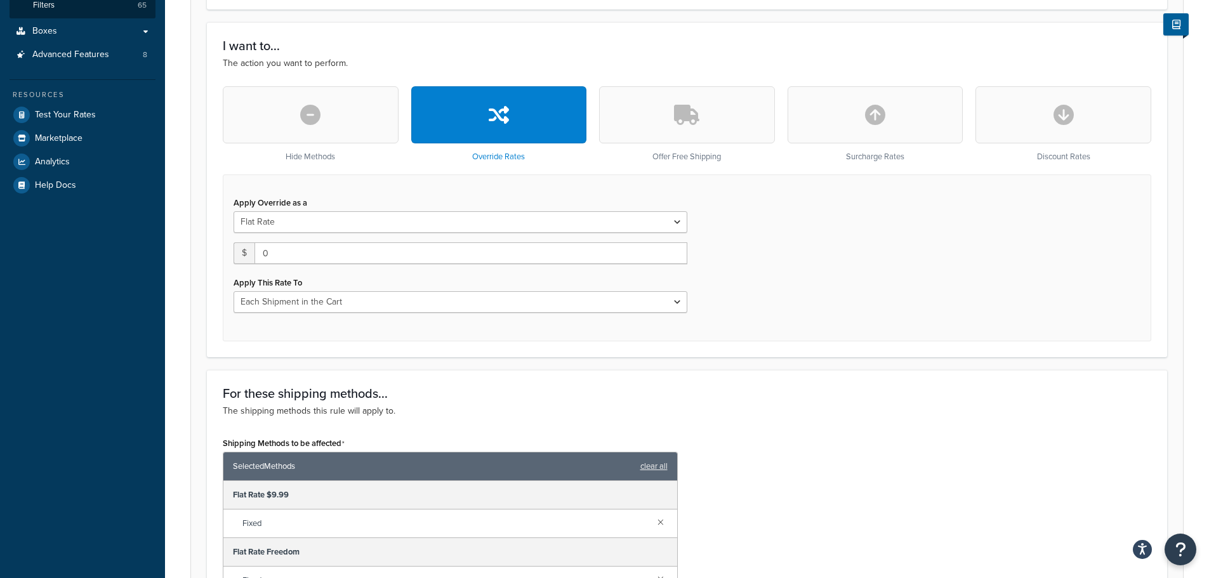
scroll to position [190, 0]
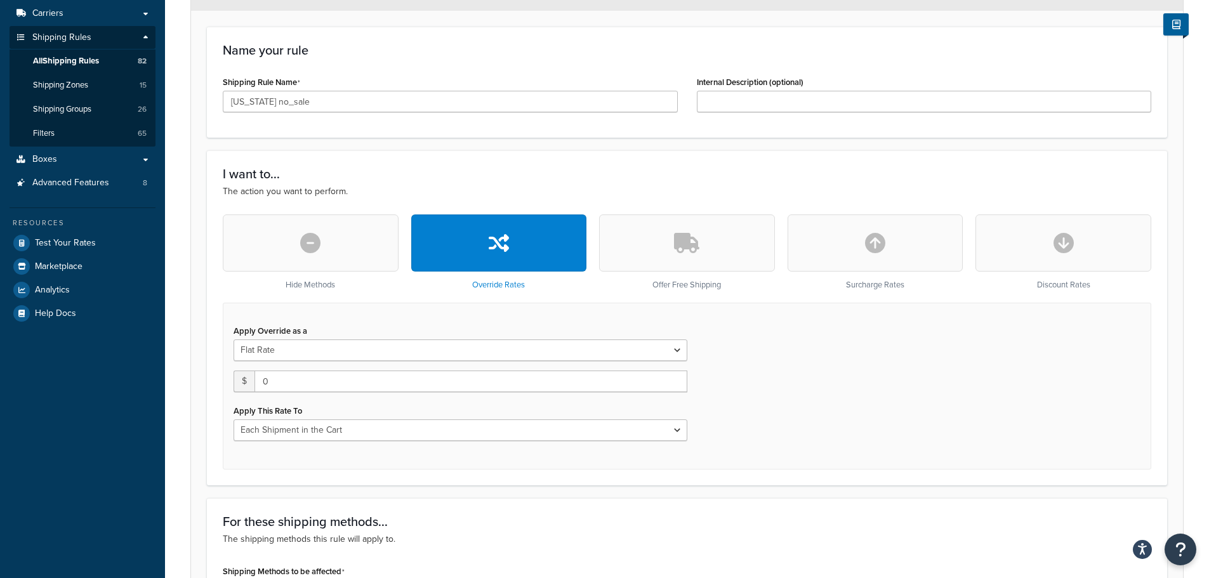
click at [682, 239] on icon "button" at bounding box center [686, 243] width 25 height 20
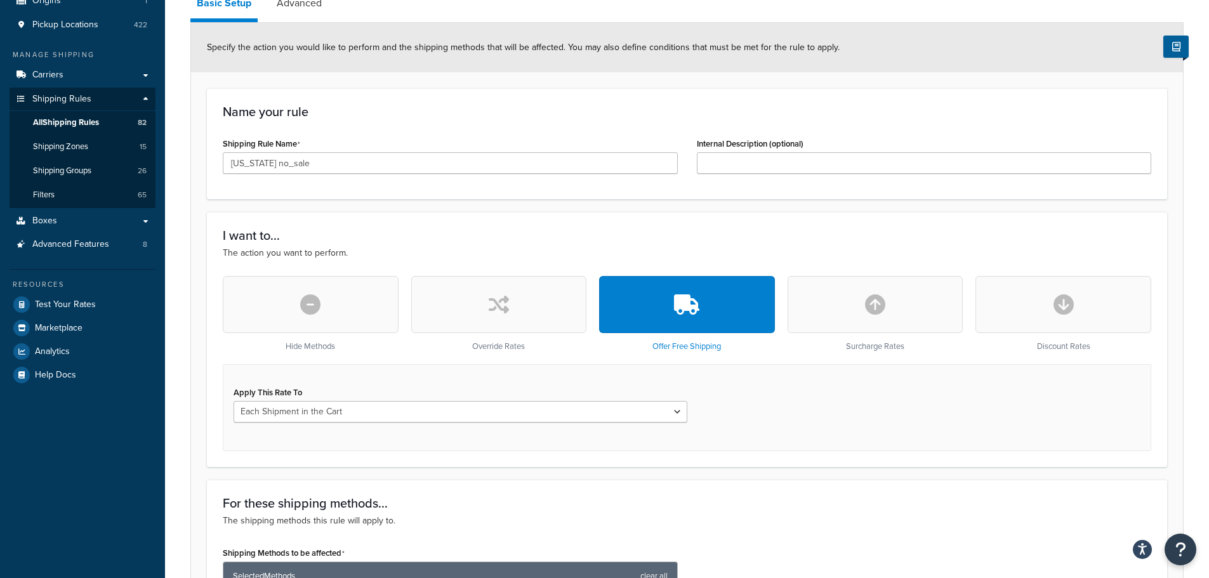
scroll to position [127, 0]
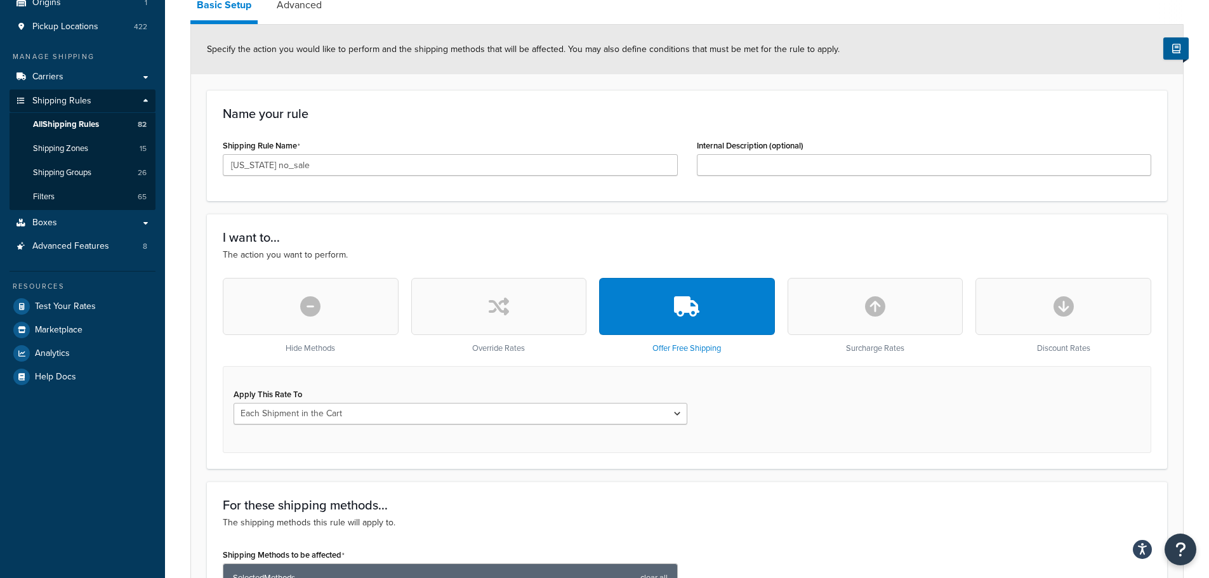
click at [892, 303] on button "button" at bounding box center [876, 306] width 176 height 57
select select "CART"
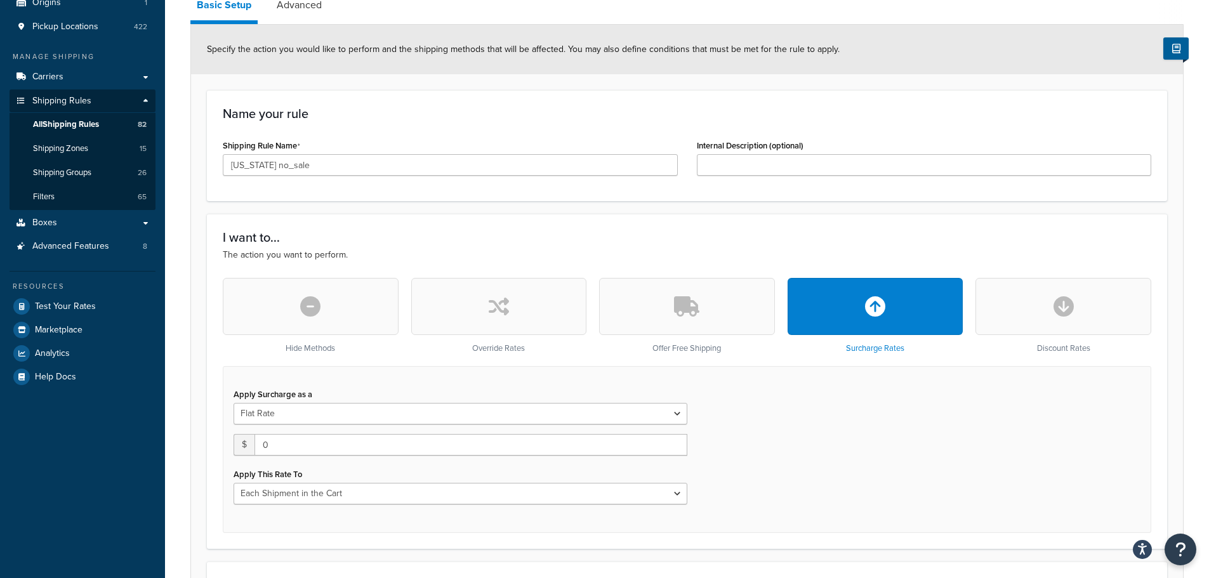
click at [1053, 310] on icon "button" at bounding box center [1063, 306] width 20 height 20
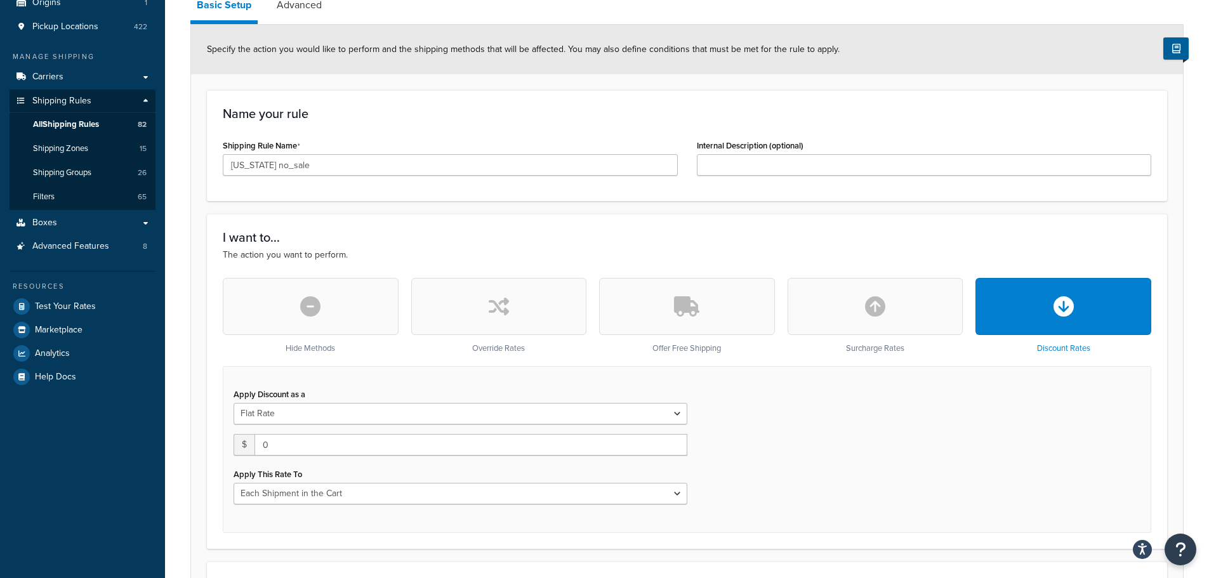
click at [291, 298] on button "button" at bounding box center [311, 306] width 176 height 57
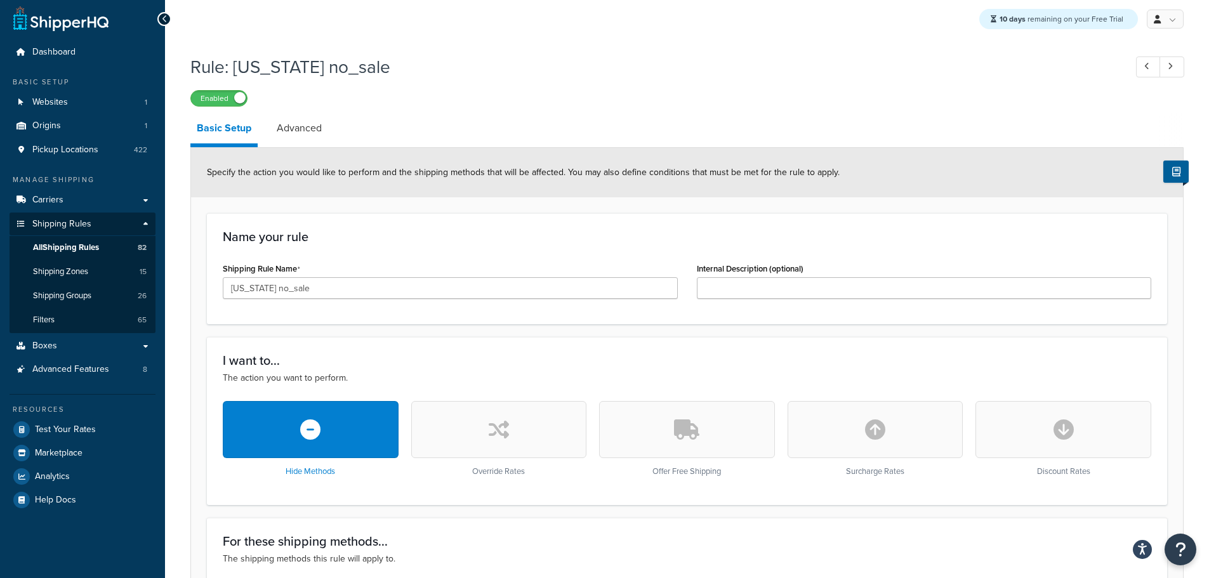
scroll to position [0, 0]
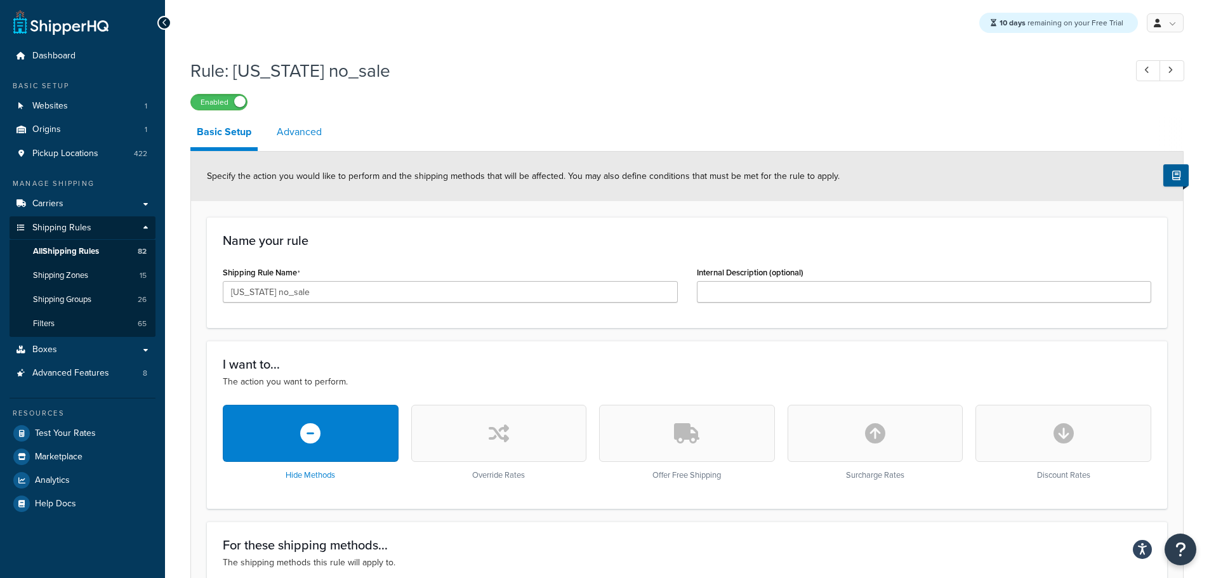
drag, startPoint x: 291, startPoint y: 137, endPoint x: 324, endPoint y: 143, distance: 34.2
click at [291, 137] on link "Advanced" at bounding box center [299, 132] width 58 height 30
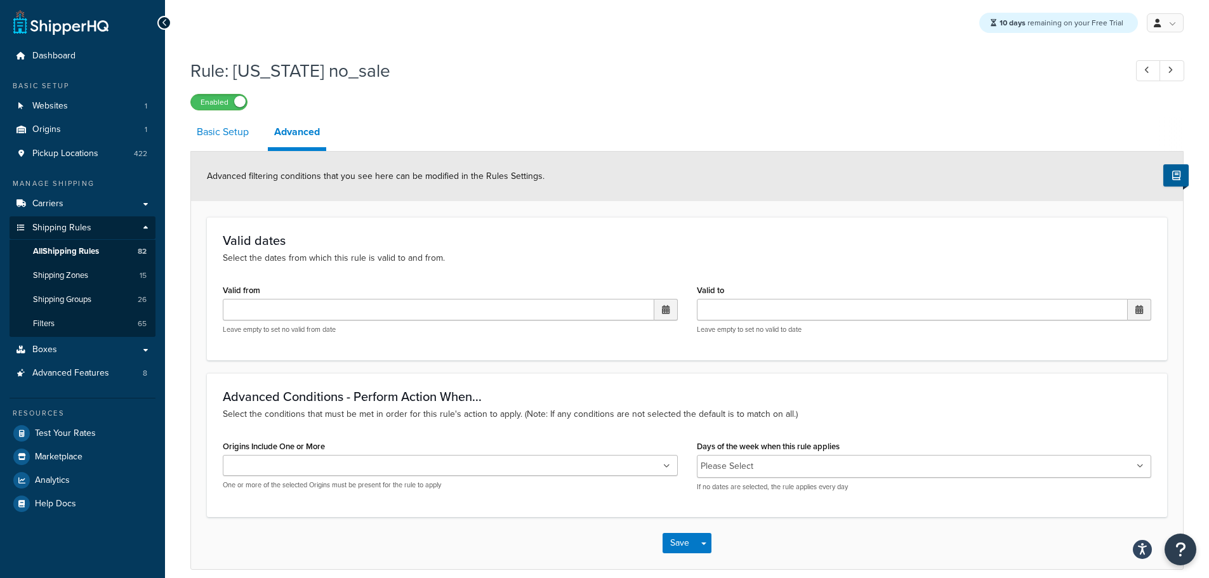
click at [206, 135] on link "Basic Setup" at bounding box center [222, 132] width 65 height 30
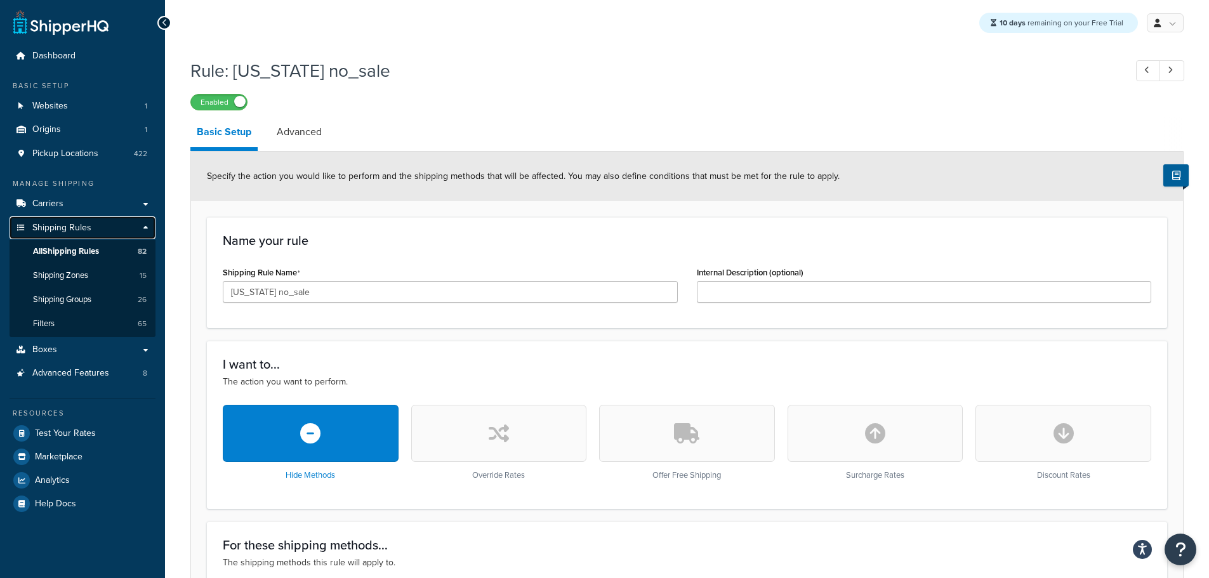
click at [48, 223] on span "Shipping Rules" at bounding box center [61, 228] width 59 height 11
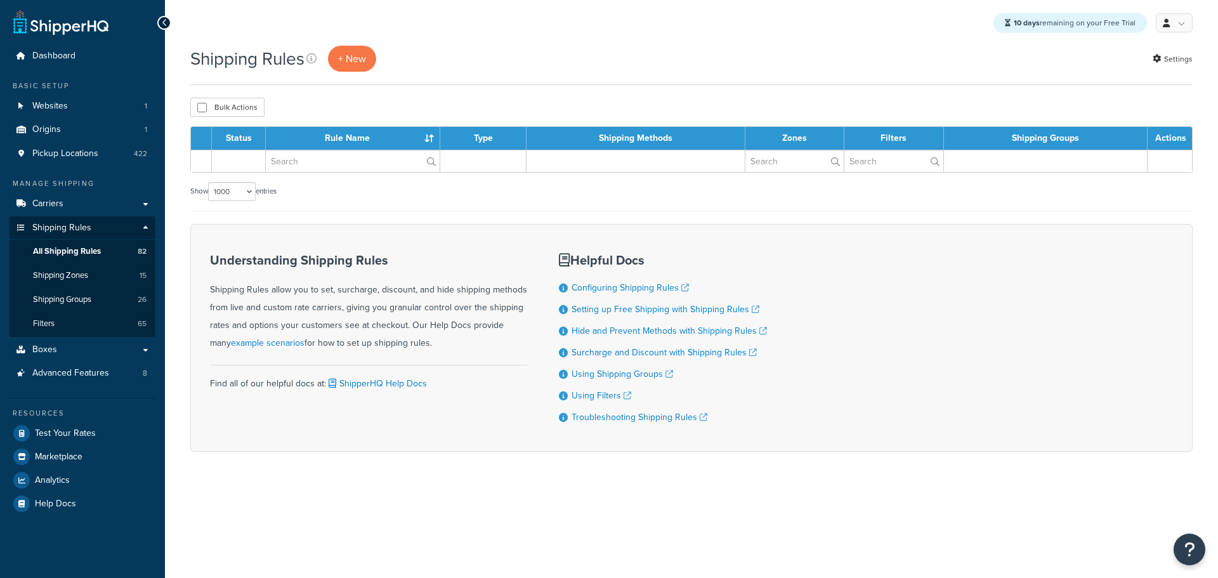
select select "1000"
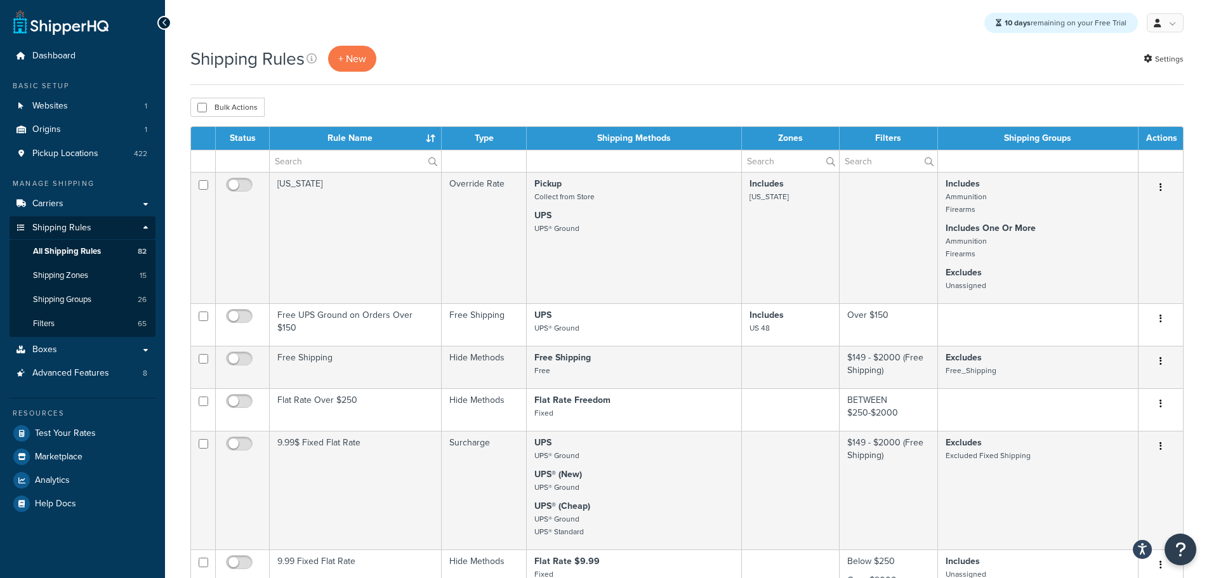
click at [168, 16] on div at bounding box center [164, 23] width 14 height 14
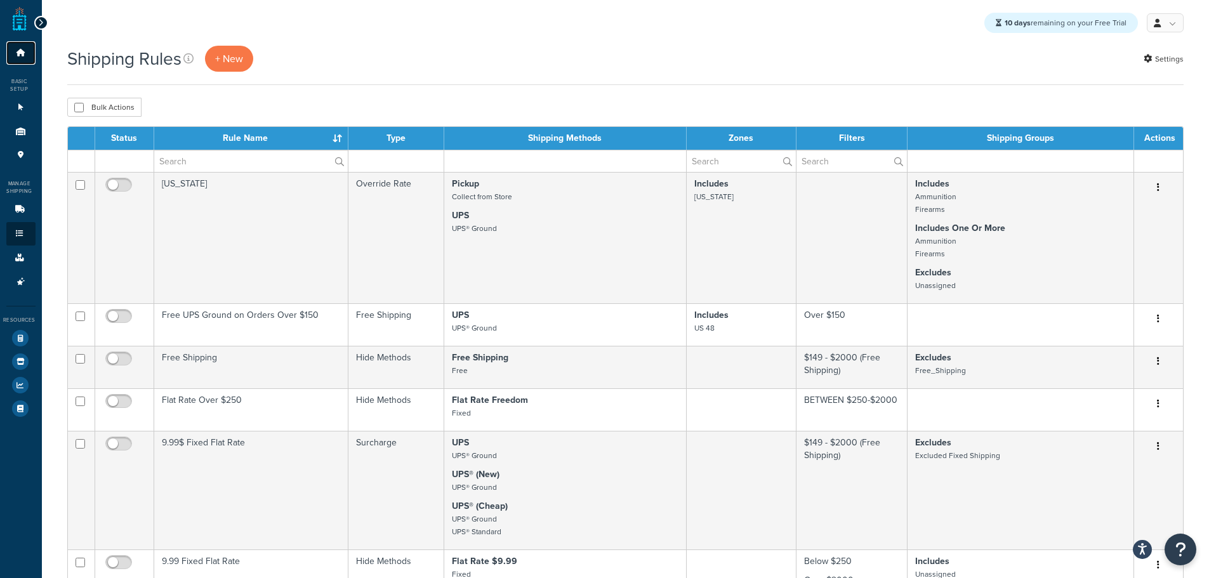
click at [29, 46] on link "Dashboard" at bounding box center [20, 52] width 29 height 23
